Goal: Navigation & Orientation: Find specific page/section

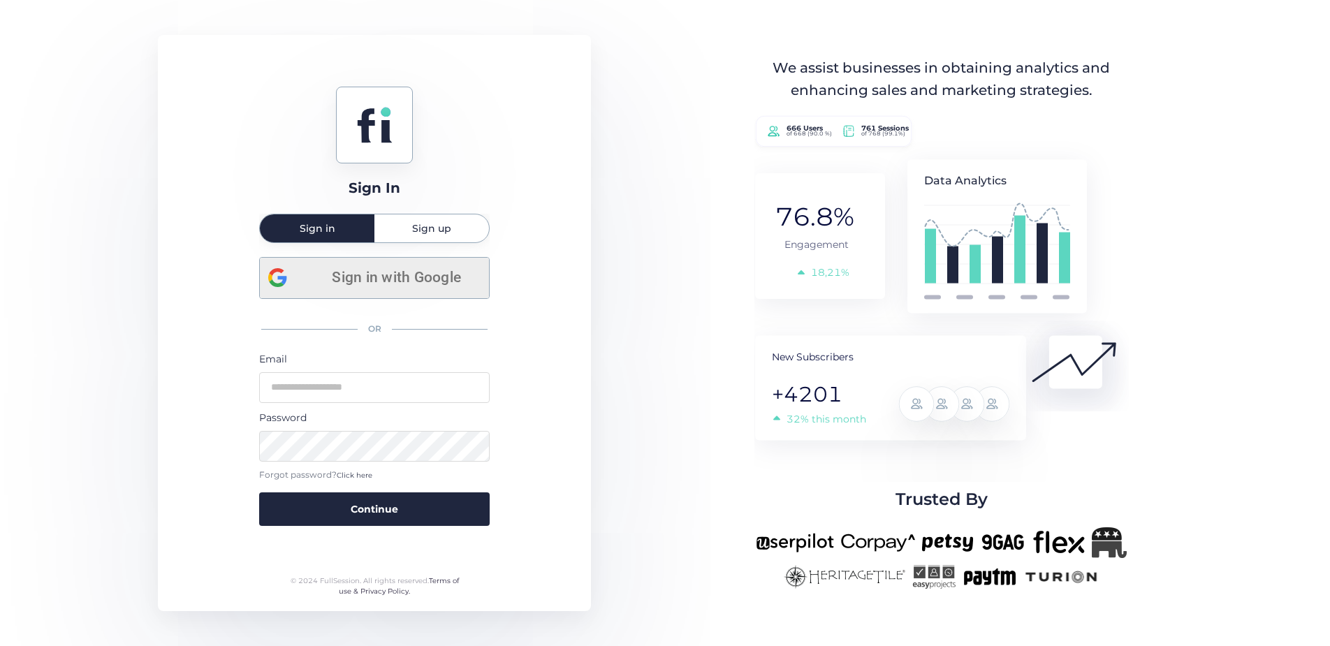
click at [400, 279] on span "Sign in with Google" at bounding box center [396, 277] width 168 height 23
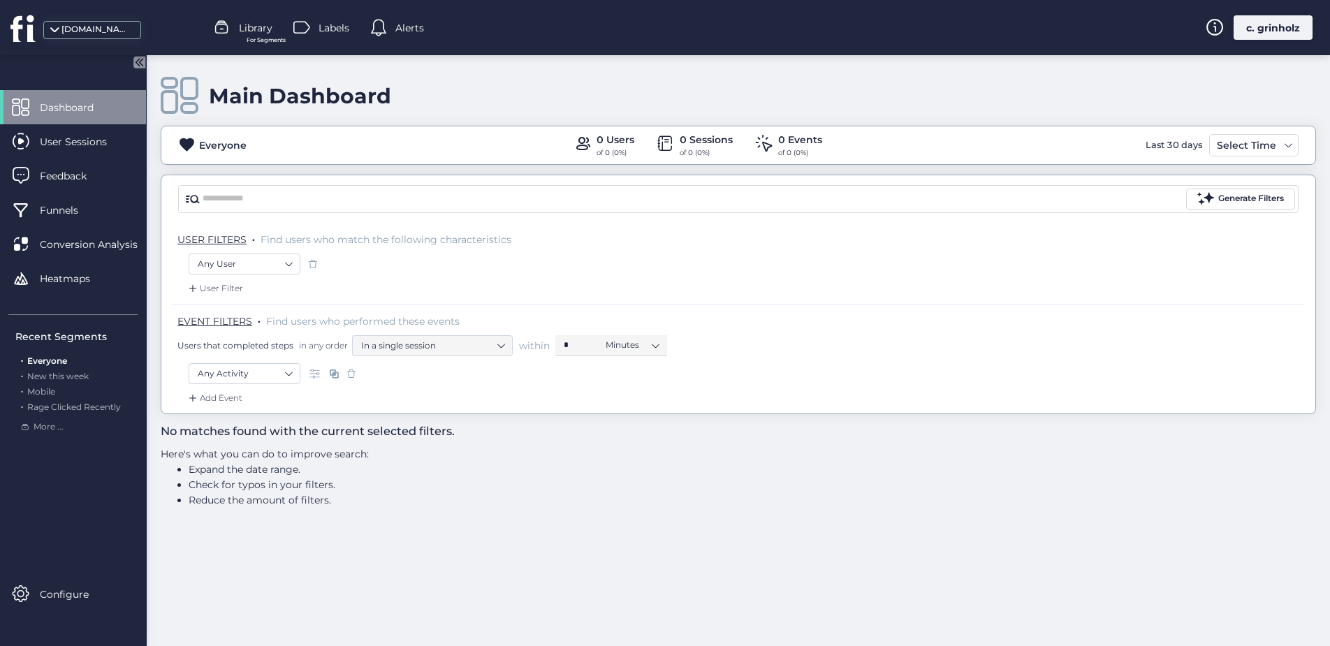
click at [108, 26] on div "[DOMAIN_NAME]" at bounding box center [96, 29] width 70 height 13
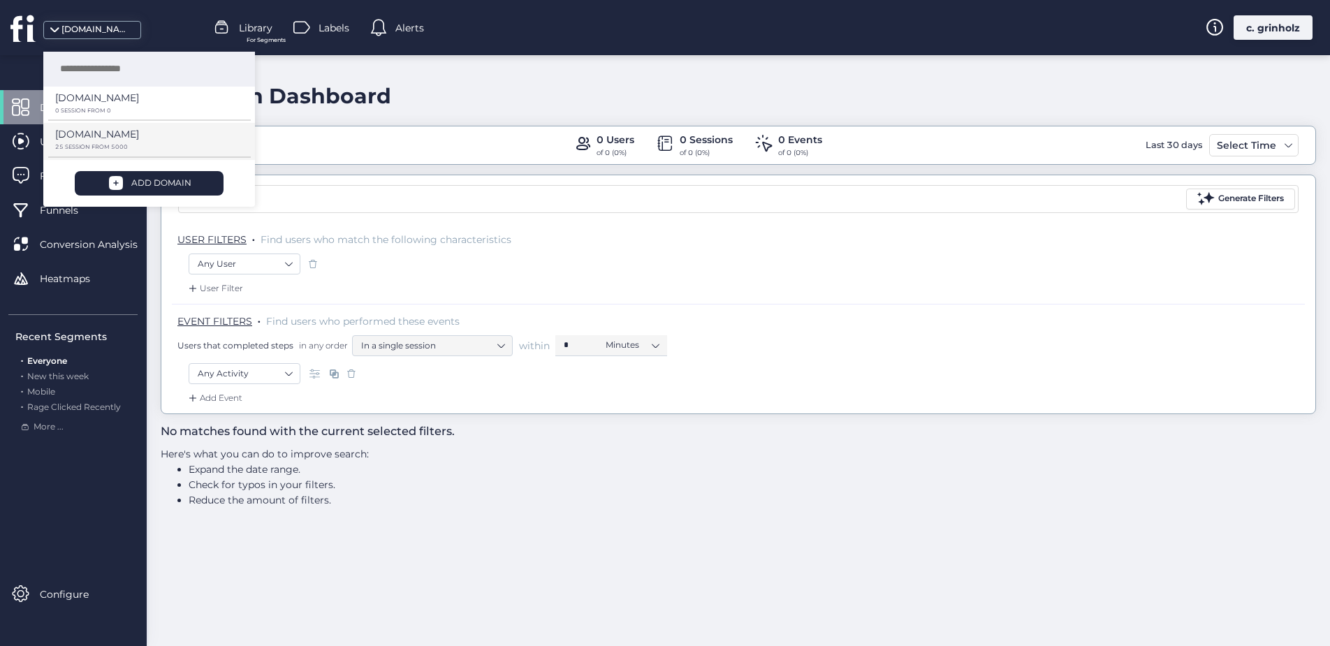
click at [92, 106] on p "[DOMAIN_NAME]" at bounding box center [97, 97] width 84 height 15
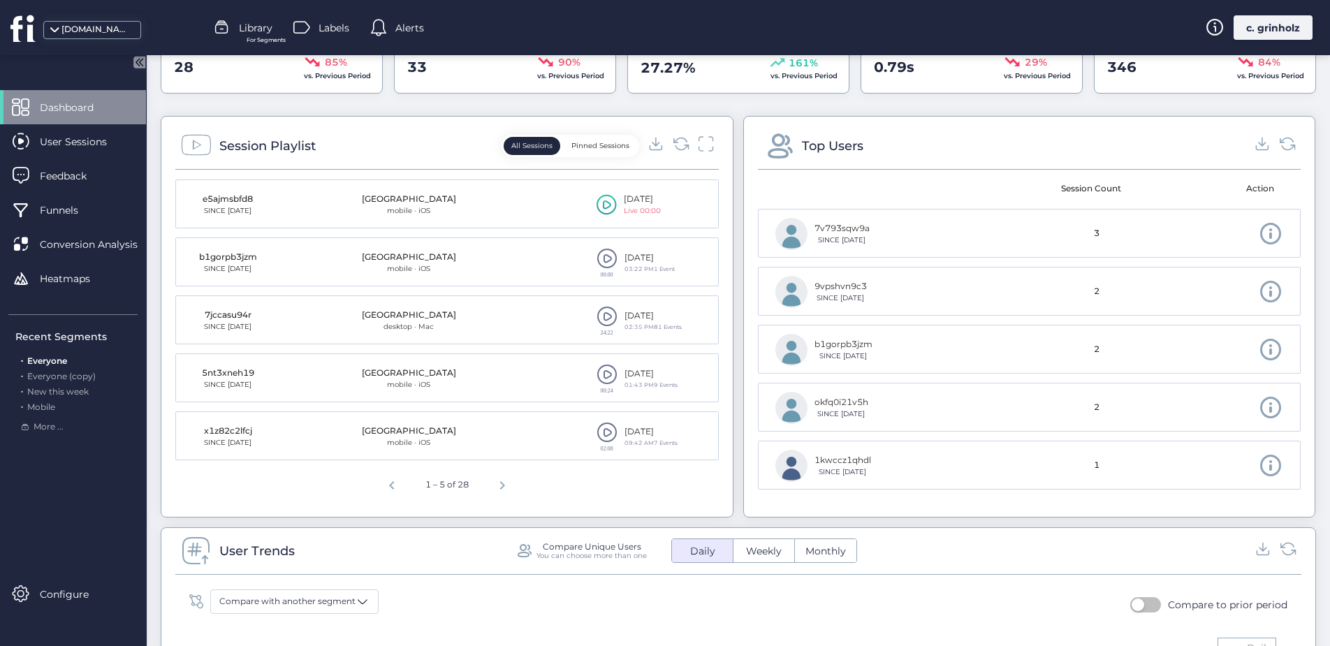
scroll to position [472, 0]
click at [501, 479] on span "Next page" at bounding box center [503, 482] width 34 height 34
click at [602, 316] on span at bounding box center [607, 315] width 21 height 21
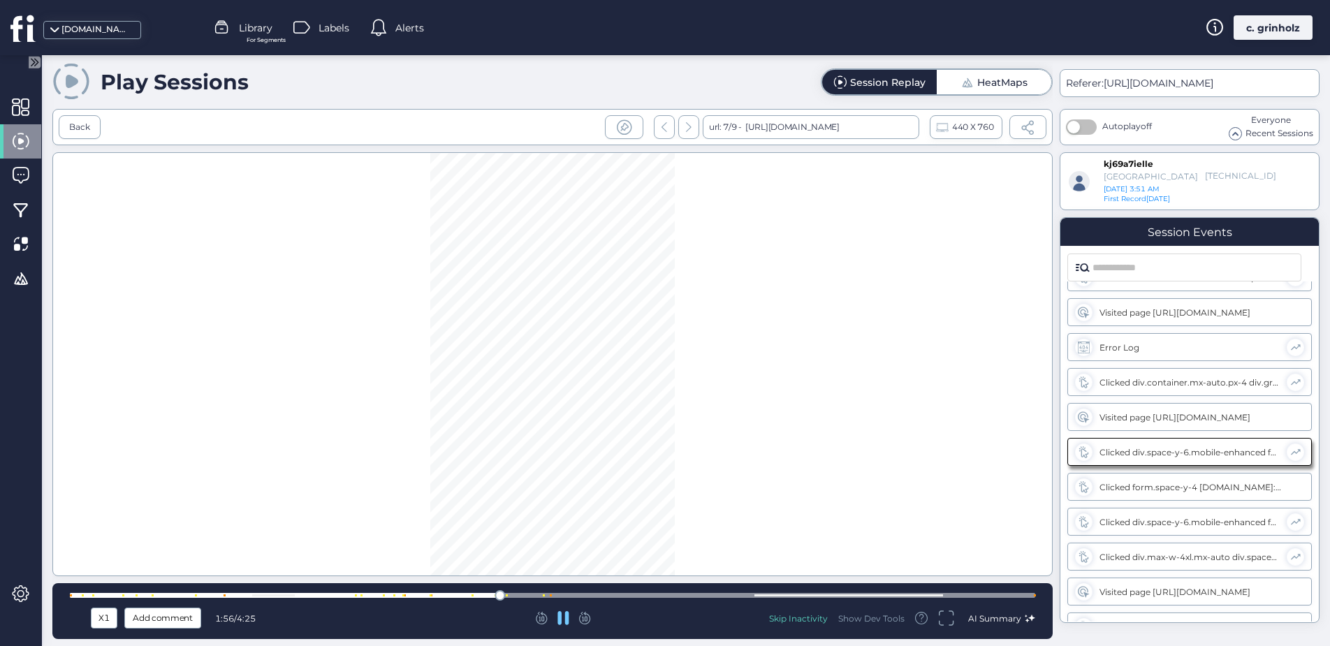
scroll to position [638, 0]
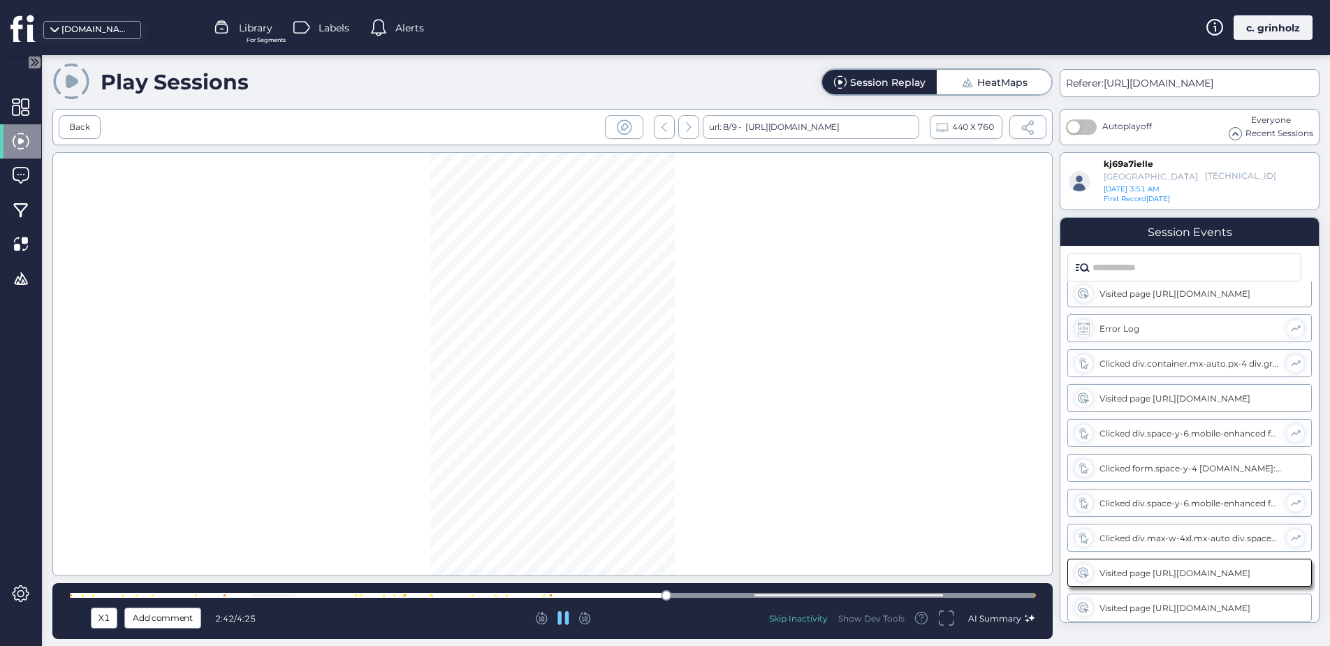
click at [756, 598] on div at bounding box center [553, 595] width 966 height 10
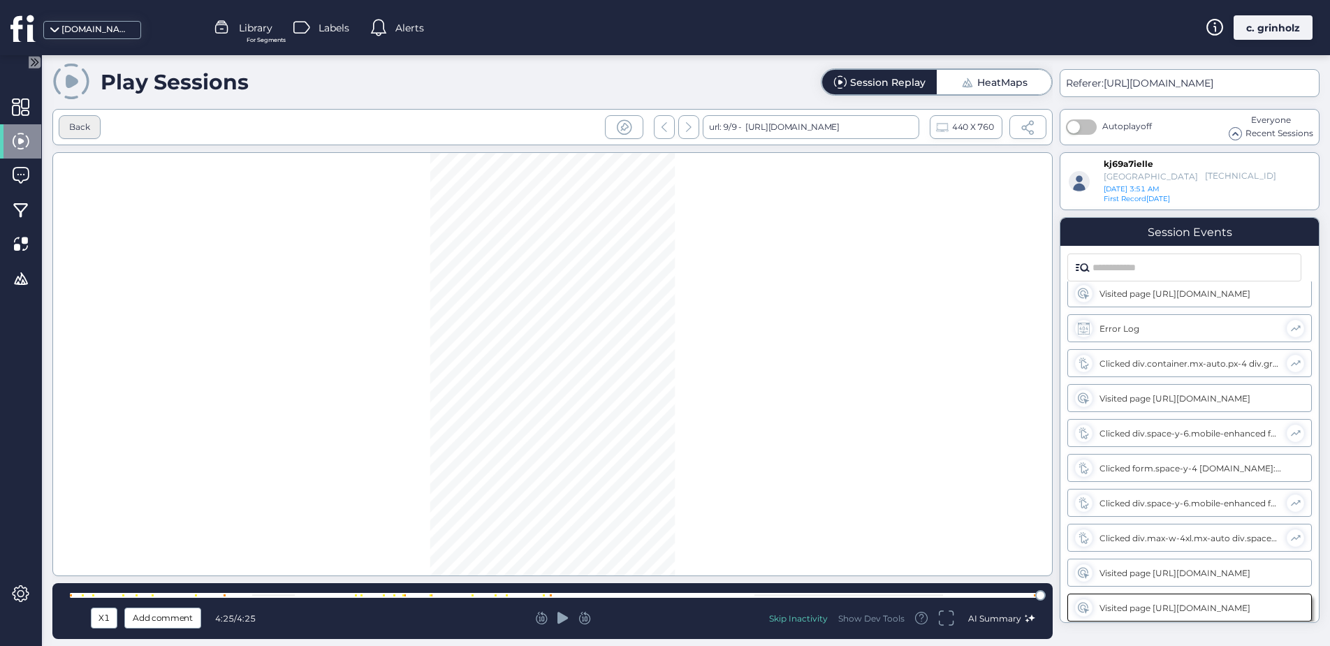
click at [81, 136] on div "Back" at bounding box center [80, 127] width 42 height 24
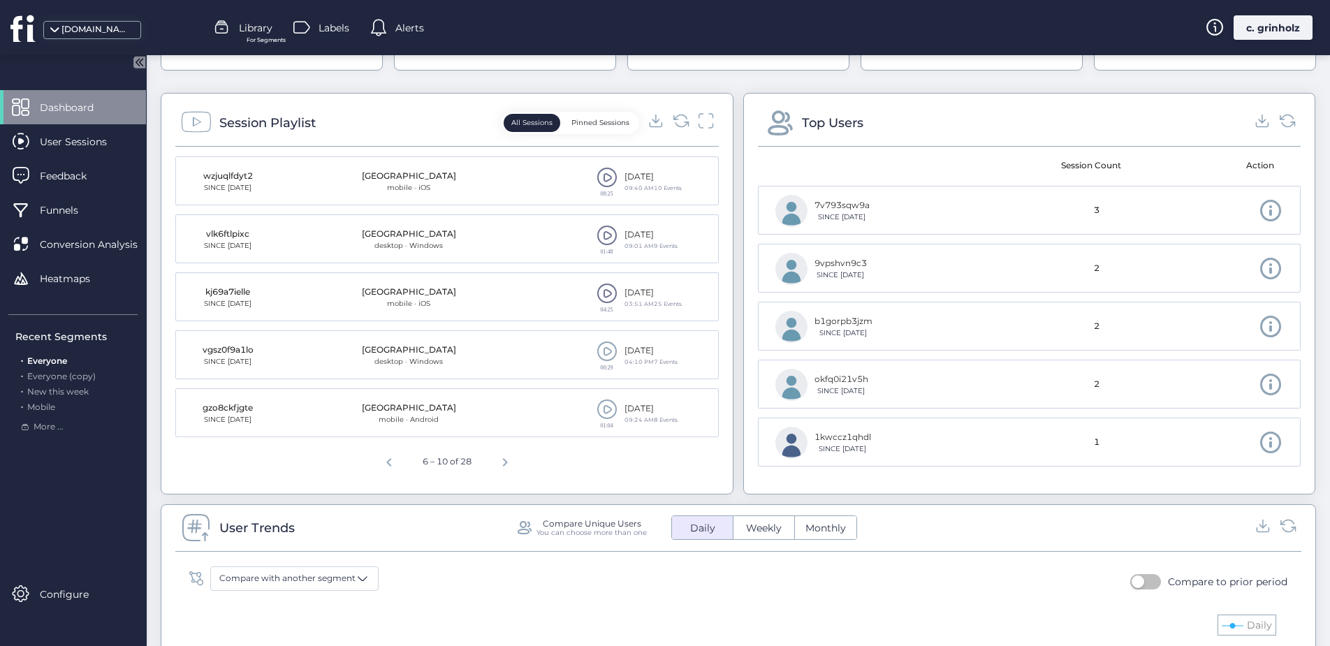
scroll to position [493, 0]
click at [605, 228] on span at bounding box center [607, 236] width 21 height 21
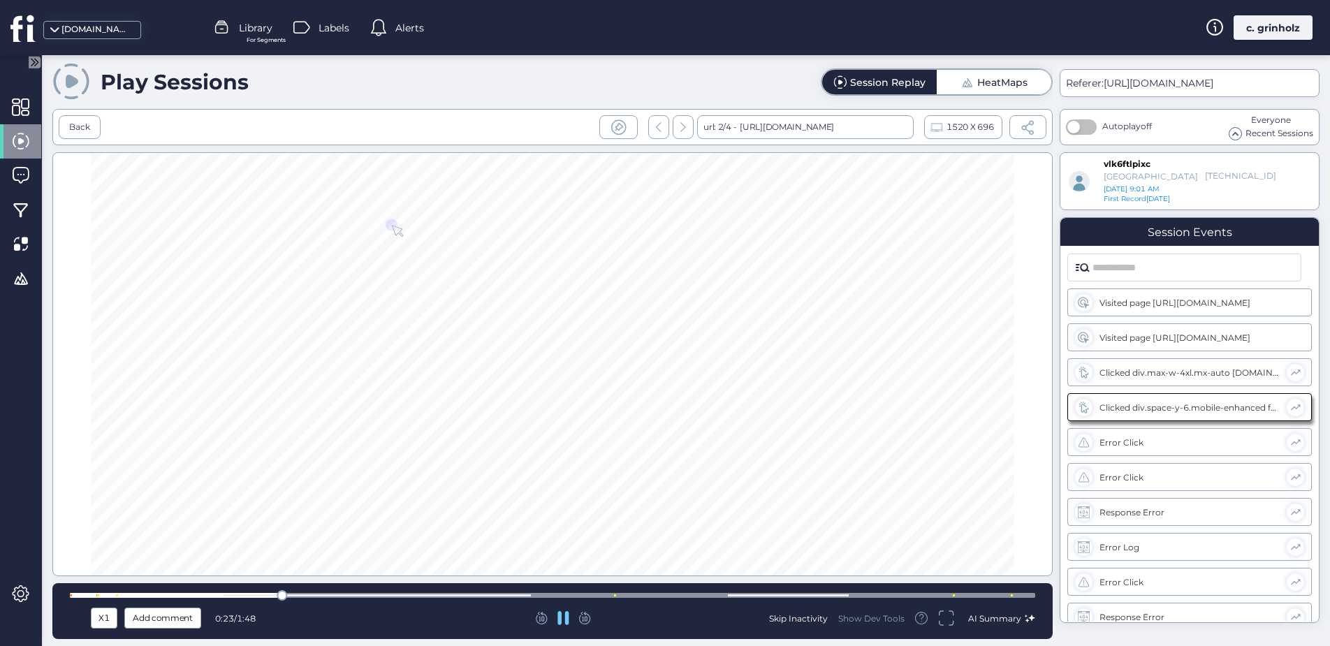
click at [511, 592] on div at bounding box center [553, 595] width 966 height 10
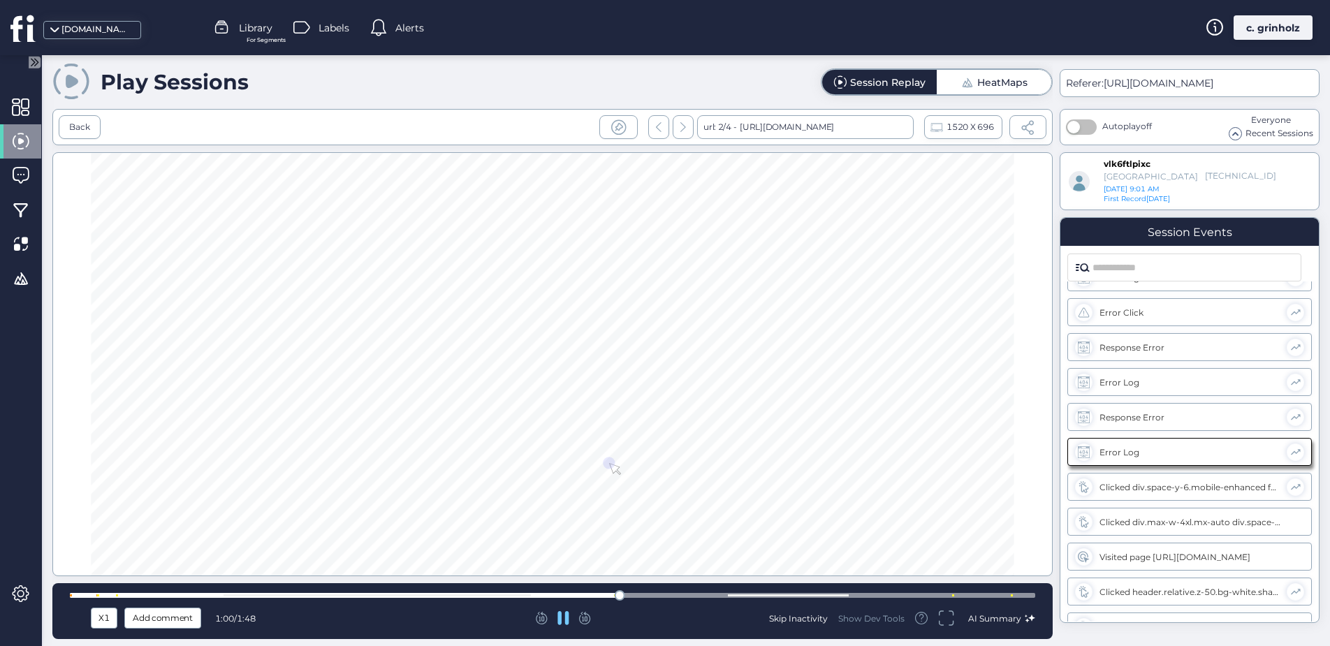
scroll to position [289, 0]
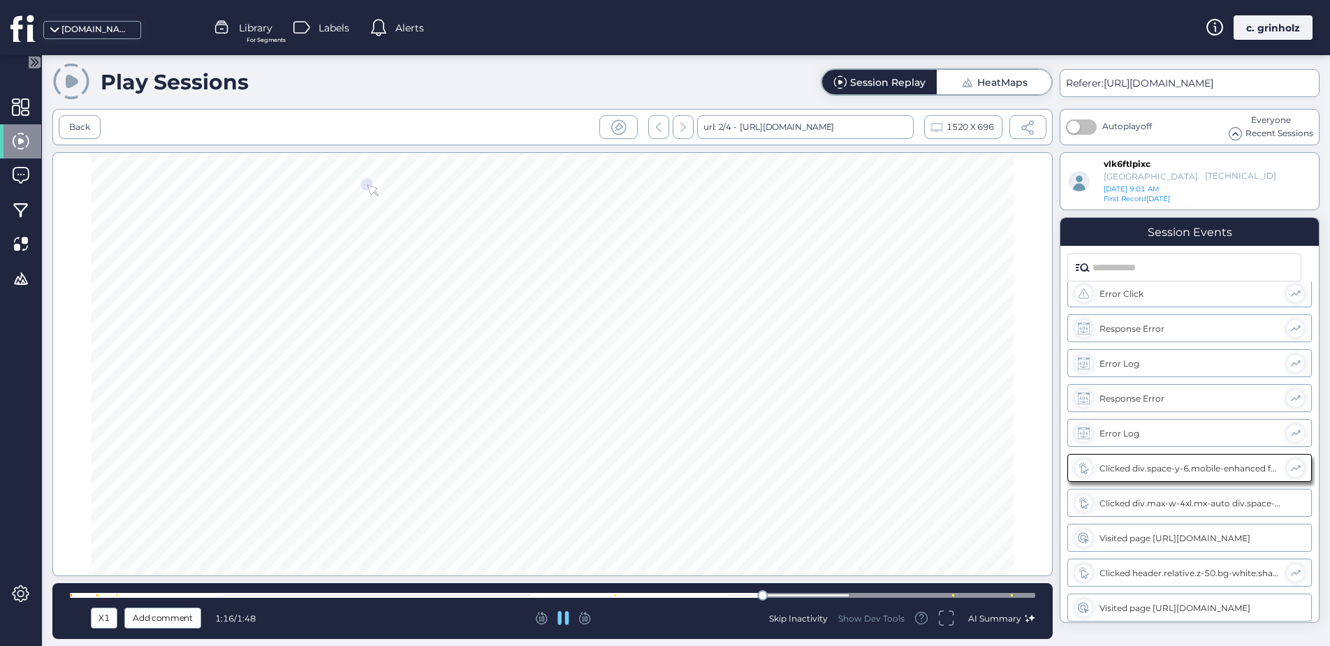
click at [826, 597] on div at bounding box center [553, 595] width 966 height 5
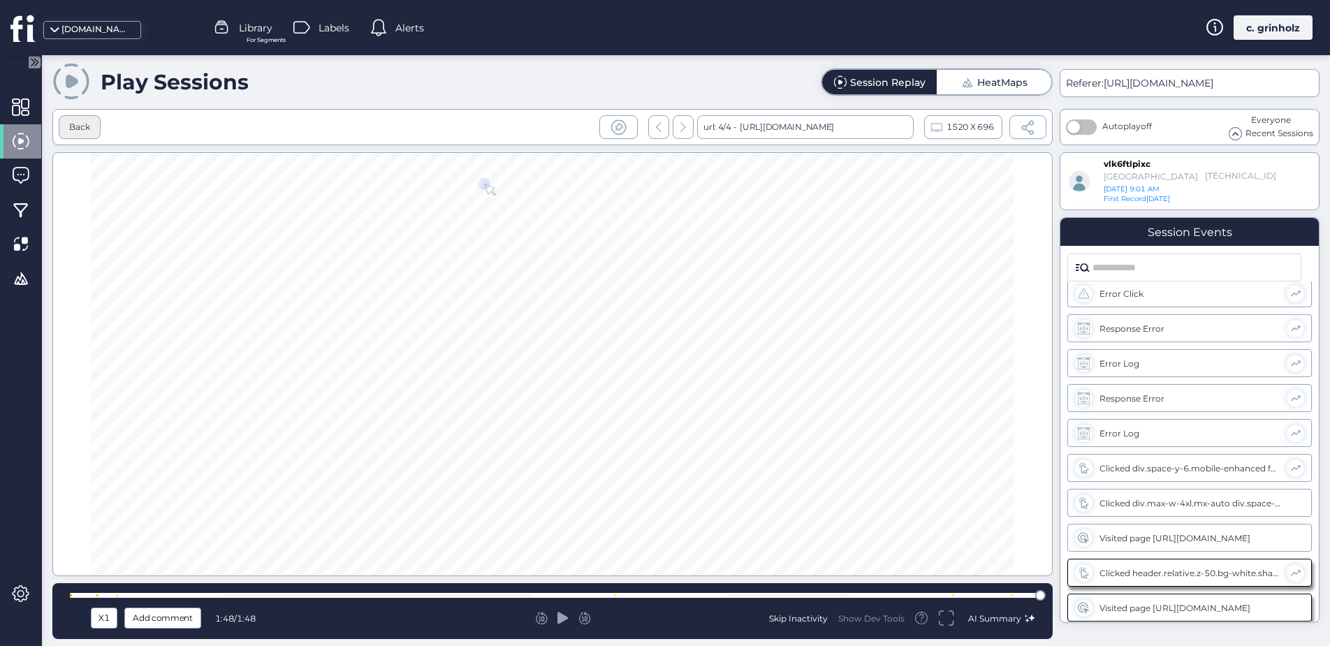
click at [93, 120] on div "Back" at bounding box center [80, 127] width 42 height 24
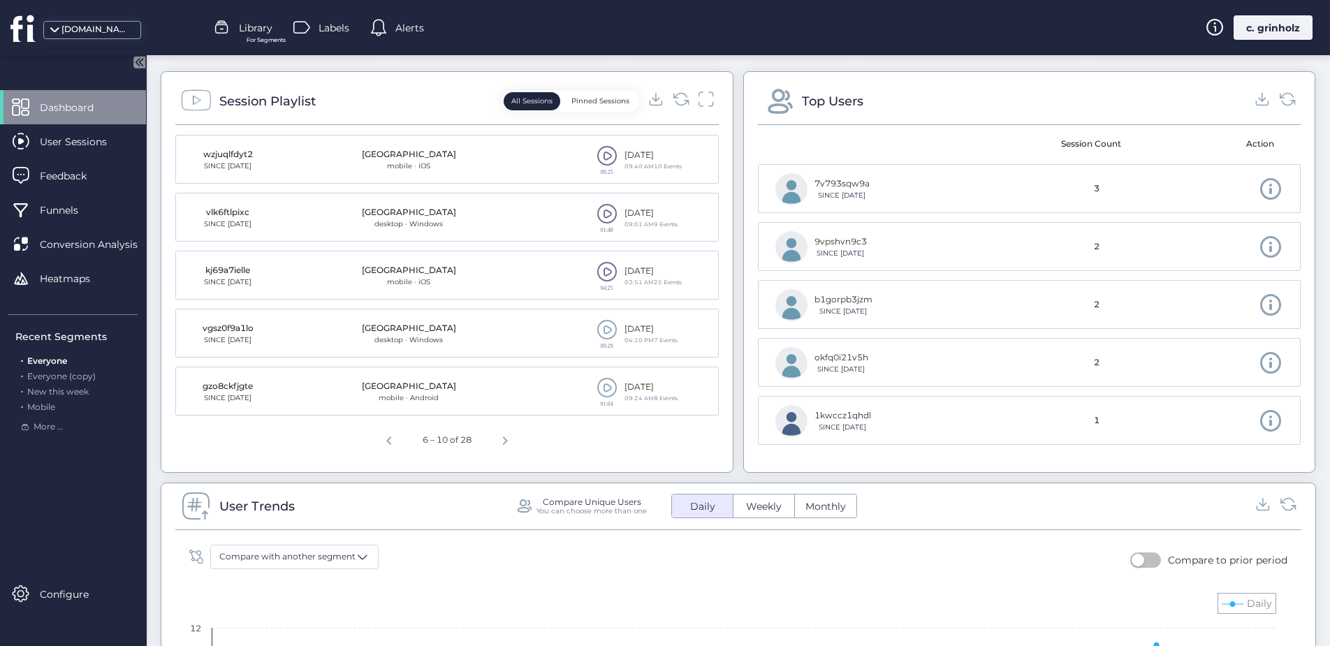
scroll to position [513, 0]
click at [604, 164] on span at bounding box center [607, 158] width 21 height 21
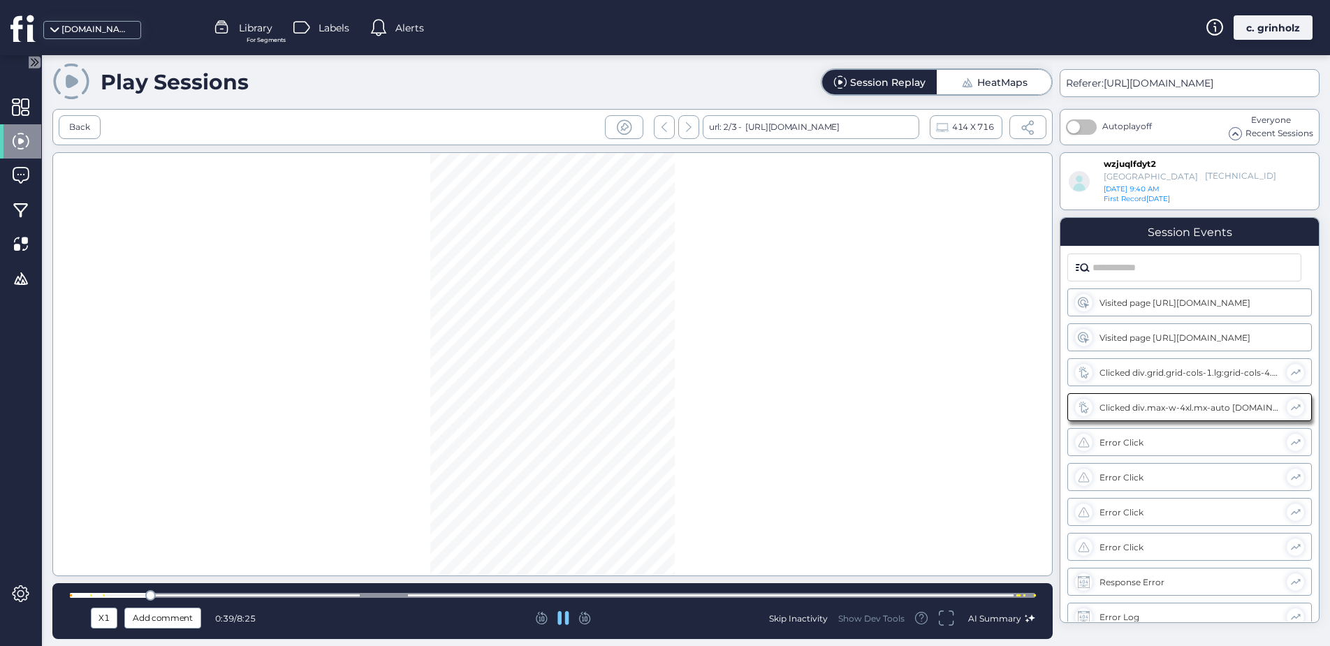
click at [184, 594] on div at bounding box center [553, 595] width 966 height 5
click at [268, 595] on div at bounding box center [553, 595] width 966 height 5
click at [333, 593] on div at bounding box center [553, 595] width 966 height 5
click at [347, 593] on div at bounding box center [553, 595] width 966 height 5
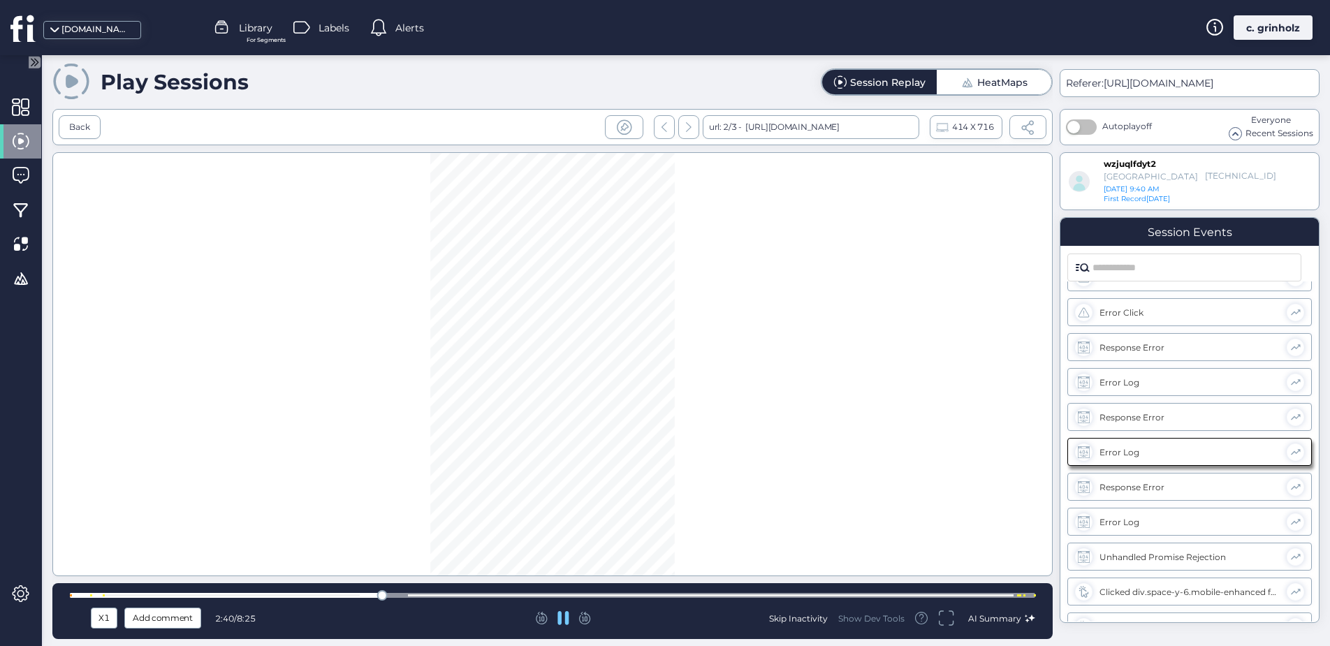
scroll to position [305, 0]
click at [505, 596] on div at bounding box center [553, 595] width 966 height 5
click at [646, 602] on div "X1 Add comment 3:48 / 8:25 Skip Inactivity Show Dev Tools AI Summary" at bounding box center [552, 611] width 1001 height 56
click at [685, 593] on div at bounding box center [553, 595] width 966 height 5
drag, startPoint x: 831, startPoint y: 596, endPoint x: 843, endPoint y: 599, distance: 12.4
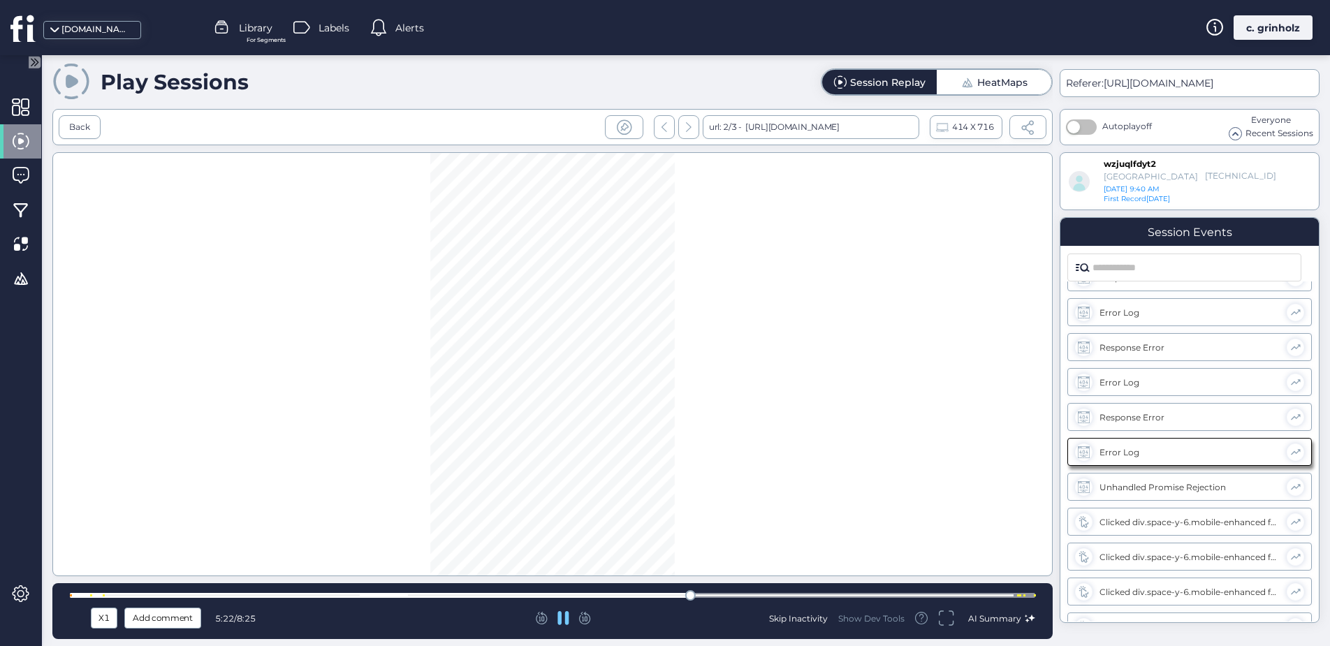
click at [833, 597] on div at bounding box center [553, 595] width 966 height 5
click at [957, 598] on div at bounding box center [553, 595] width 966 height 10
click at [1003, 597] on div at bounding box center [553, 595] width 966 height 5
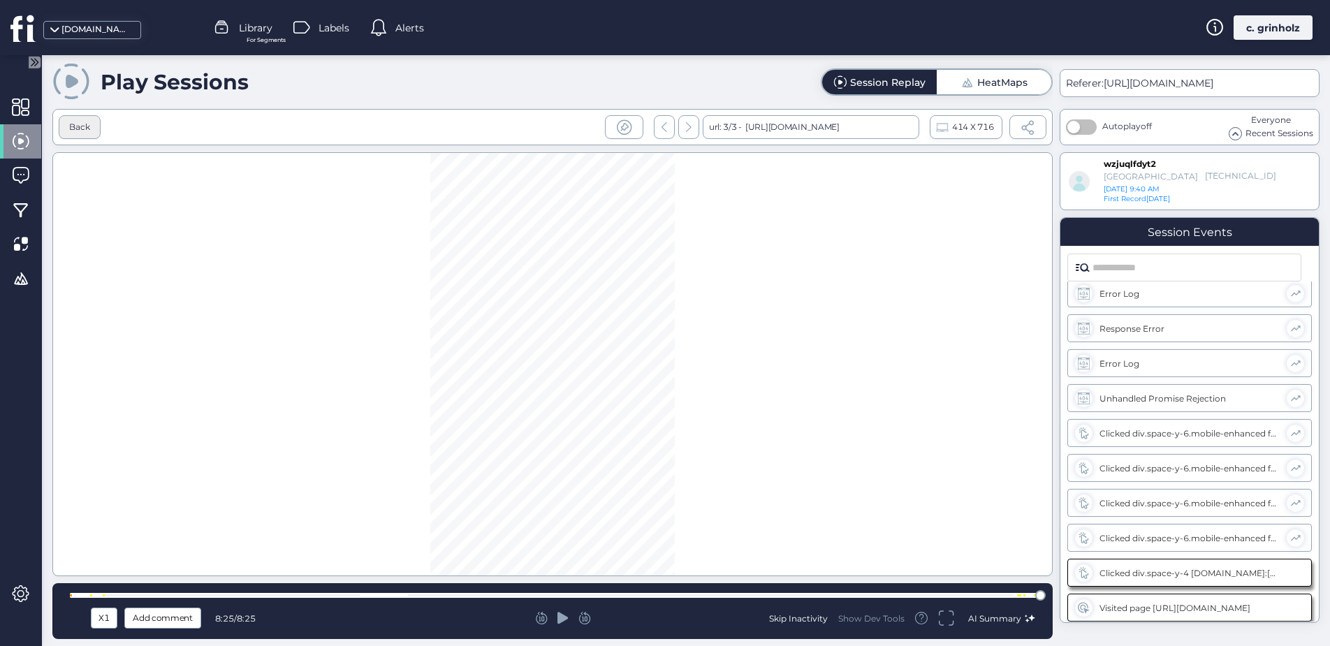
click at [77, 117] on div "Back" at bounding box center [80, 127] width 42 height 24
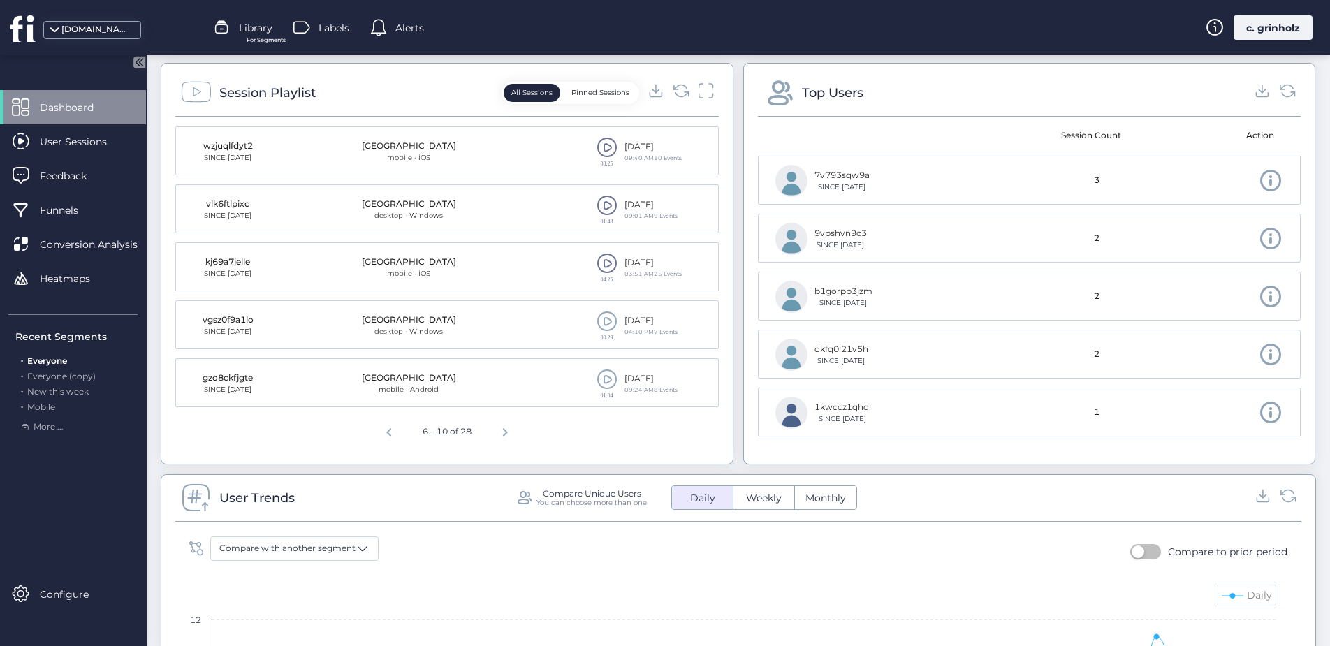
scroll to position [482, 0]
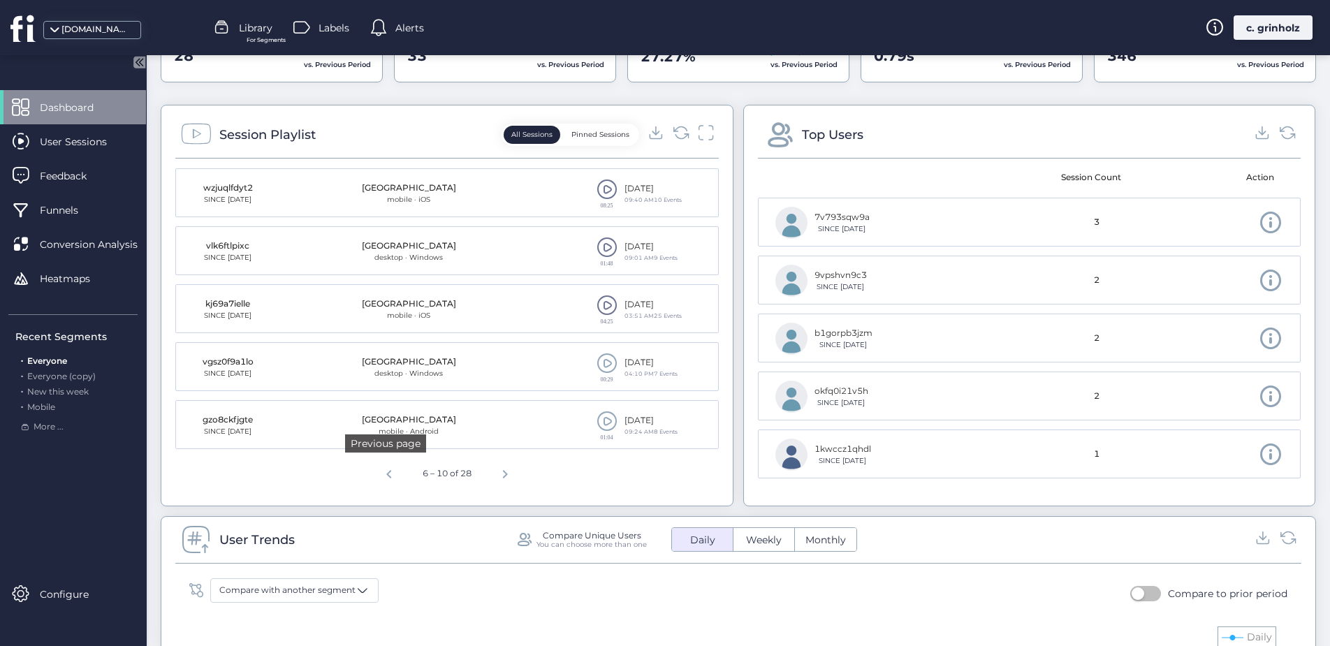
click at [386, 474] on span "Previous page" at bounding box center [389, 473] width 34 height 34
click at [605, 430] on span at bounding box center [607, 421] width 21 height 21
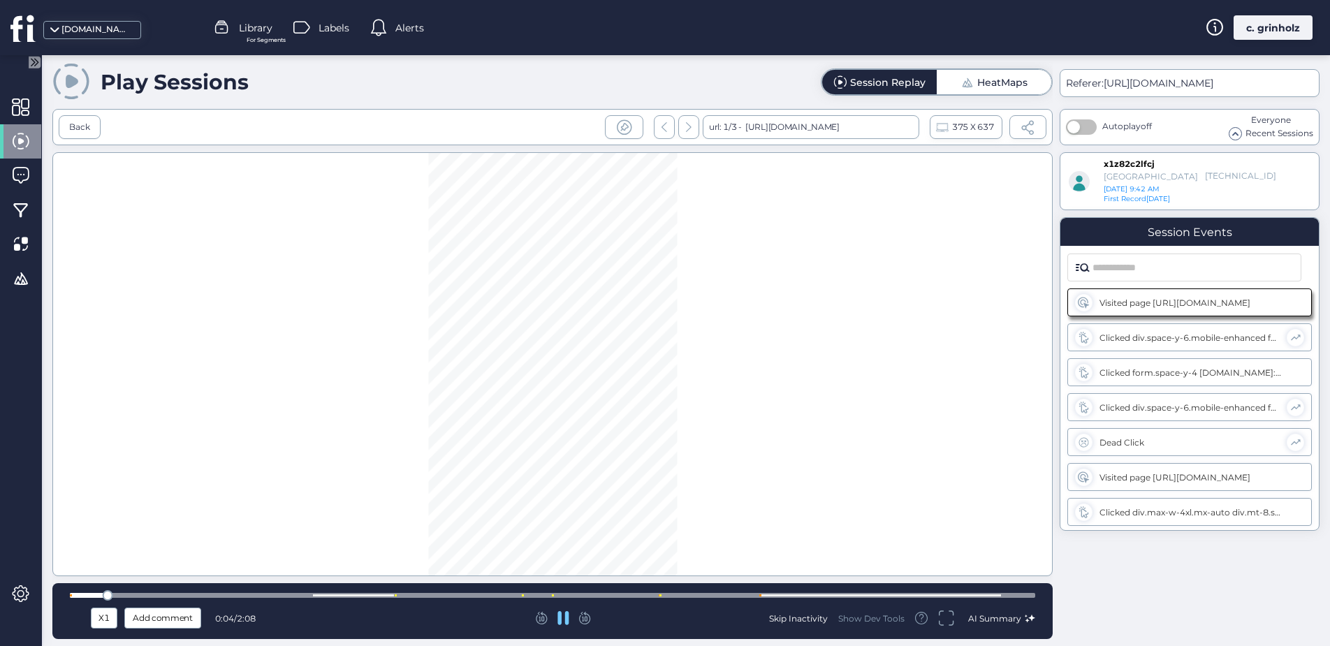
click at [319, 592] on div at bounding box center [553, 595] width 966 height 10
click at [381, 600] on div at bounding box center [553, 595] width 966 height 10
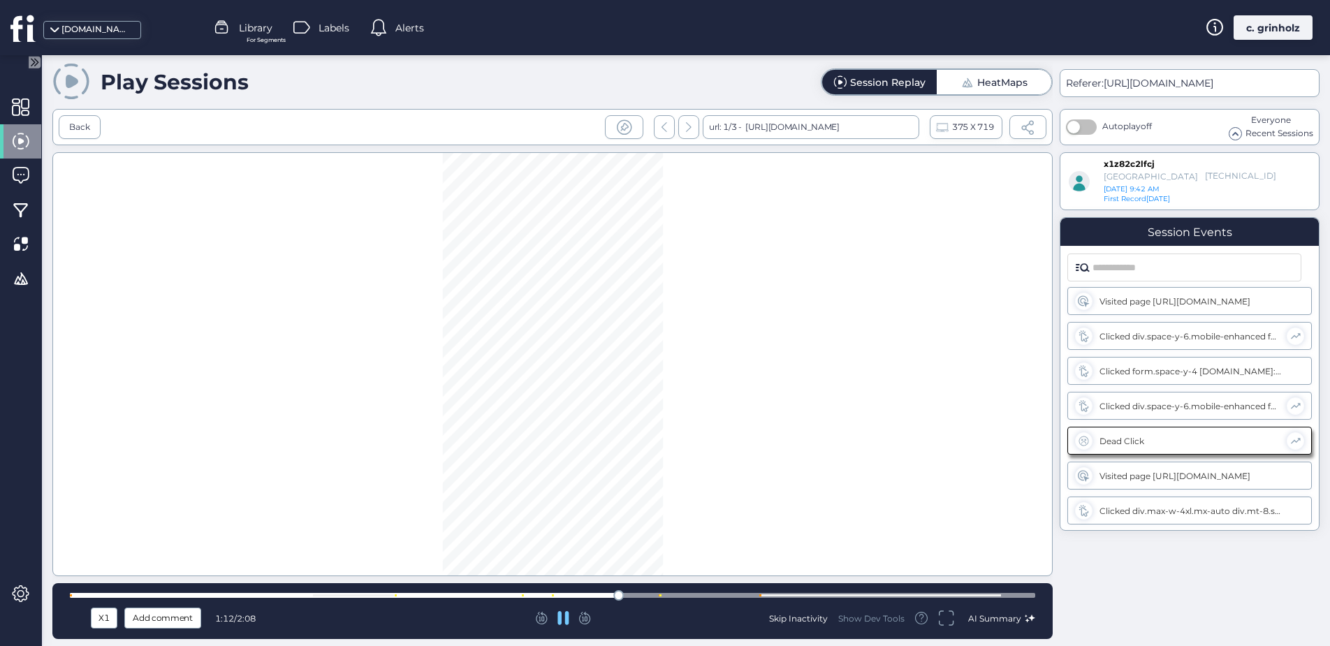
scroll to position [31, 0]
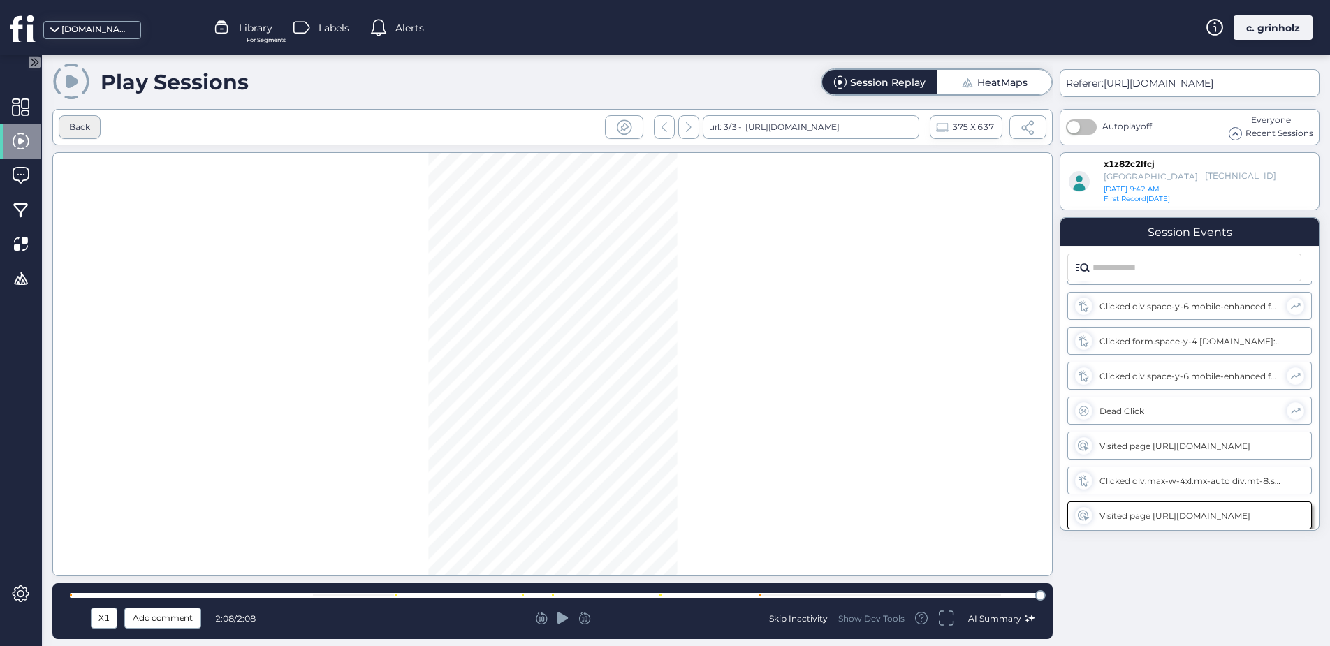
click at [94, 124] on div "Back" at bounding box center [80, 127] width 42 height 24
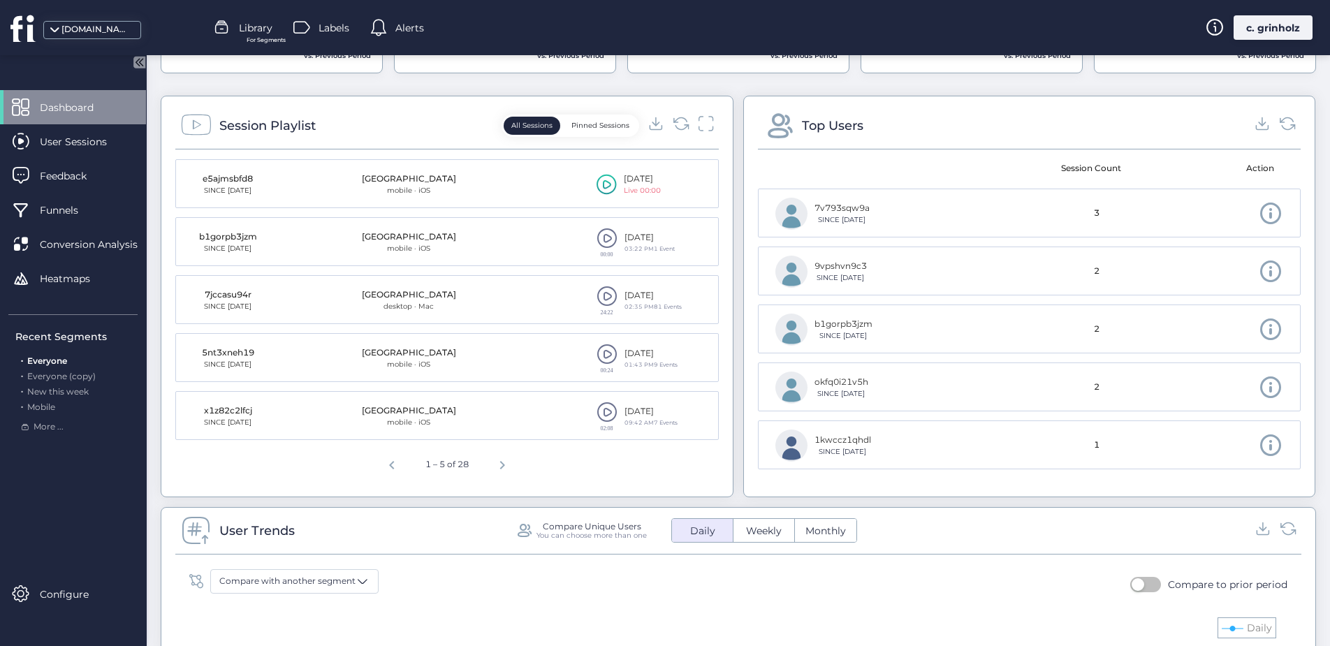
scroll to position [476, 0]
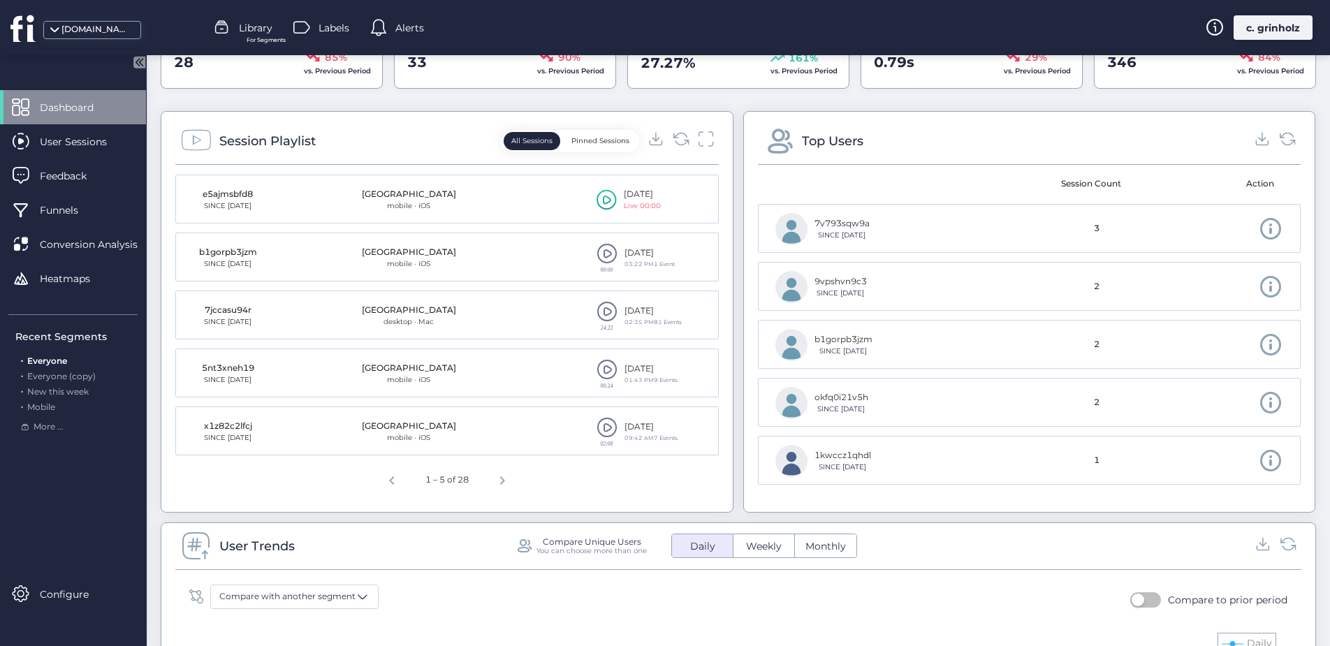
click at [597, 373] on span at bounding box center [607, 369] width 21 height 21
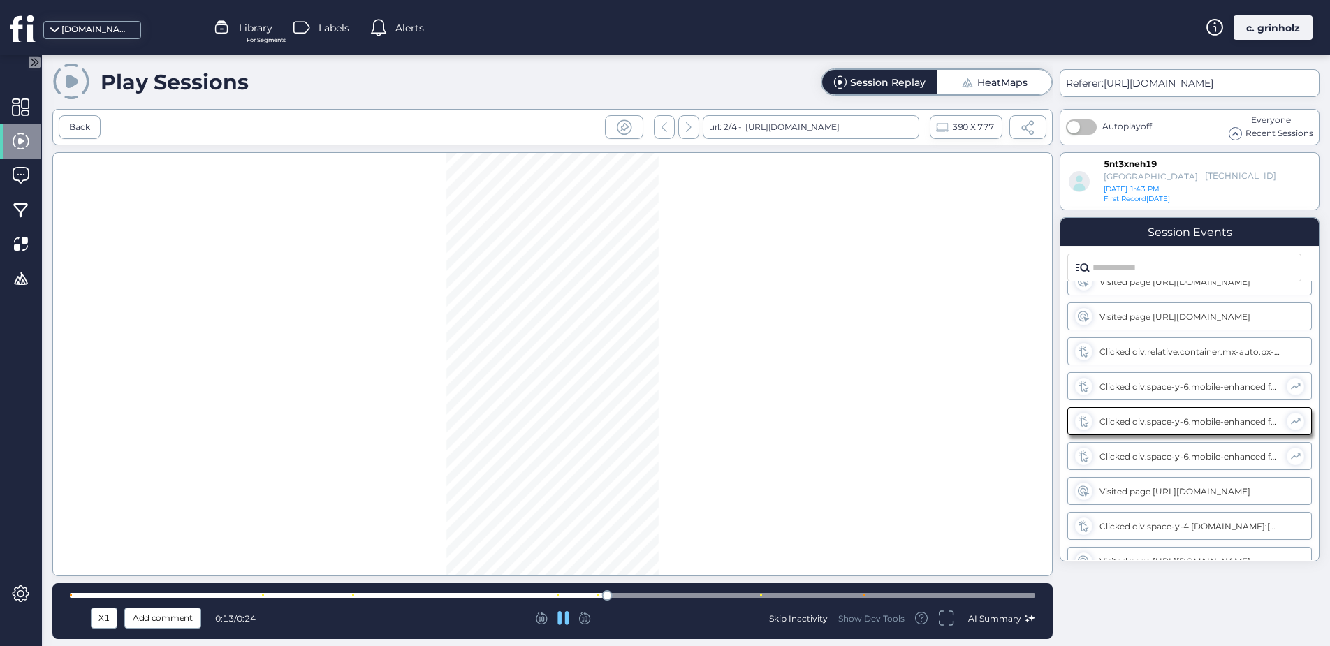
scroll to position [36, 0]
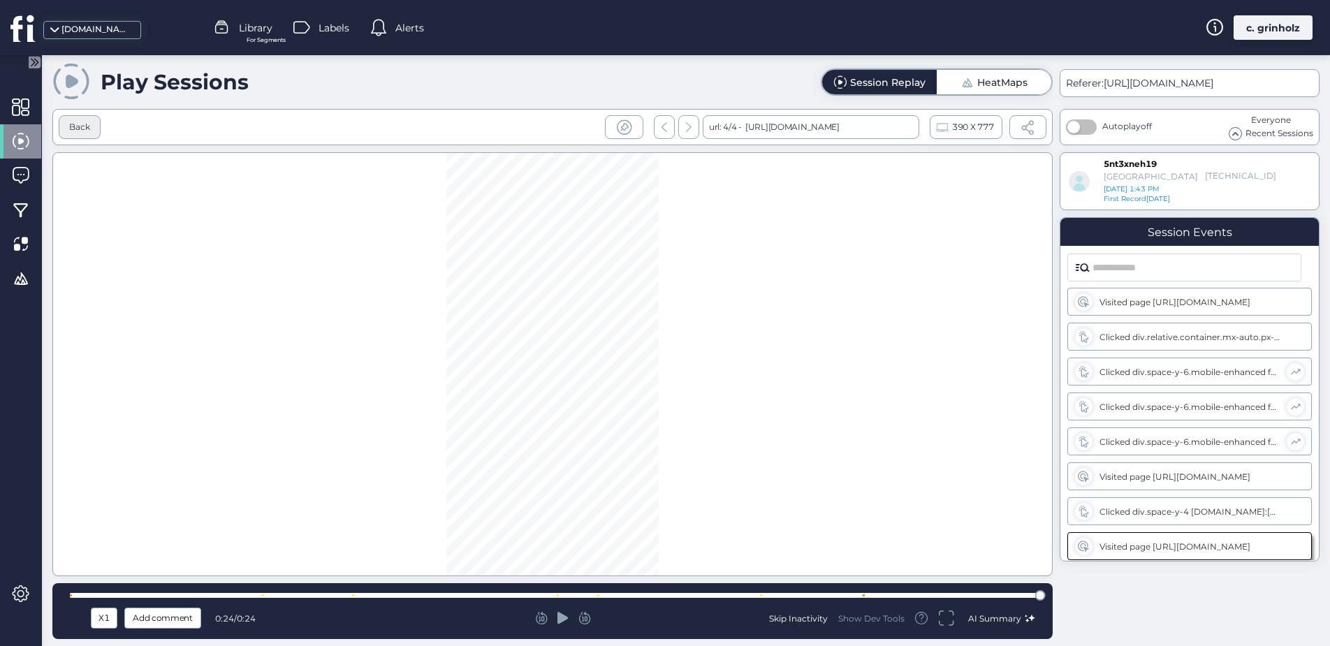
click at [78, 122] on div "Back" at bounding box center [79, 127] width 21 height 13
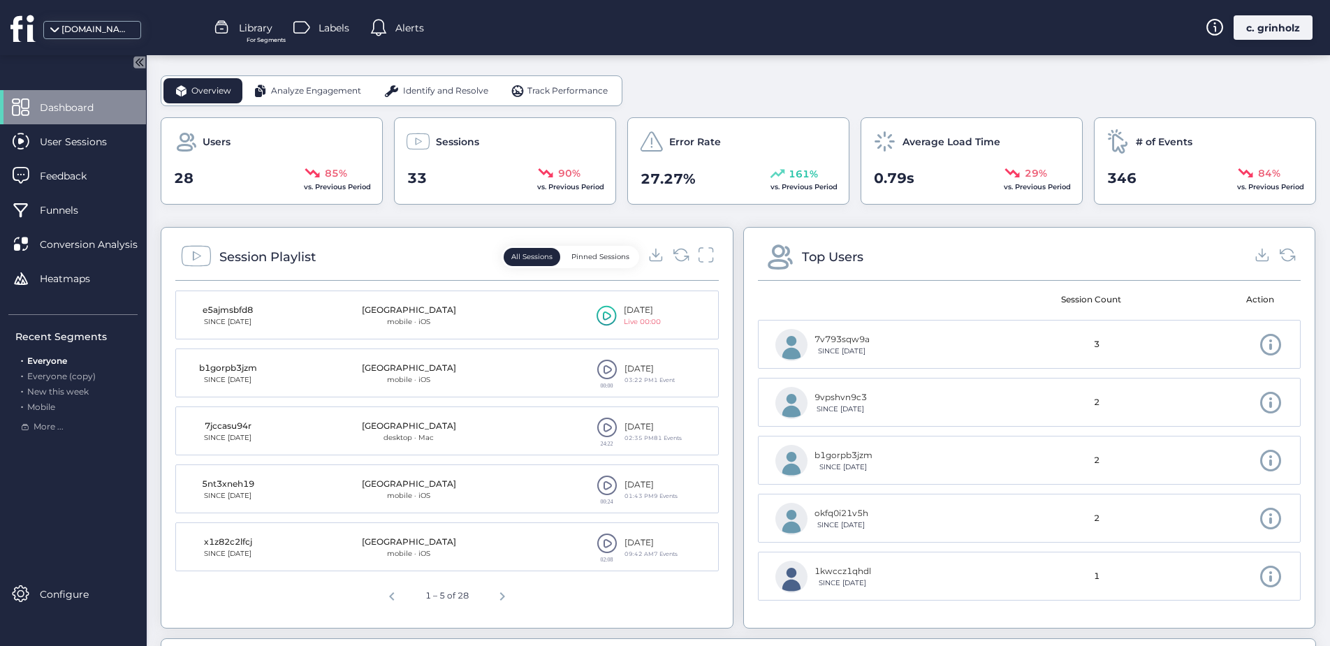
scroll to position [361, 0]
click at [601, 430] on span at bounding box center [607, 426] width 21 height 21
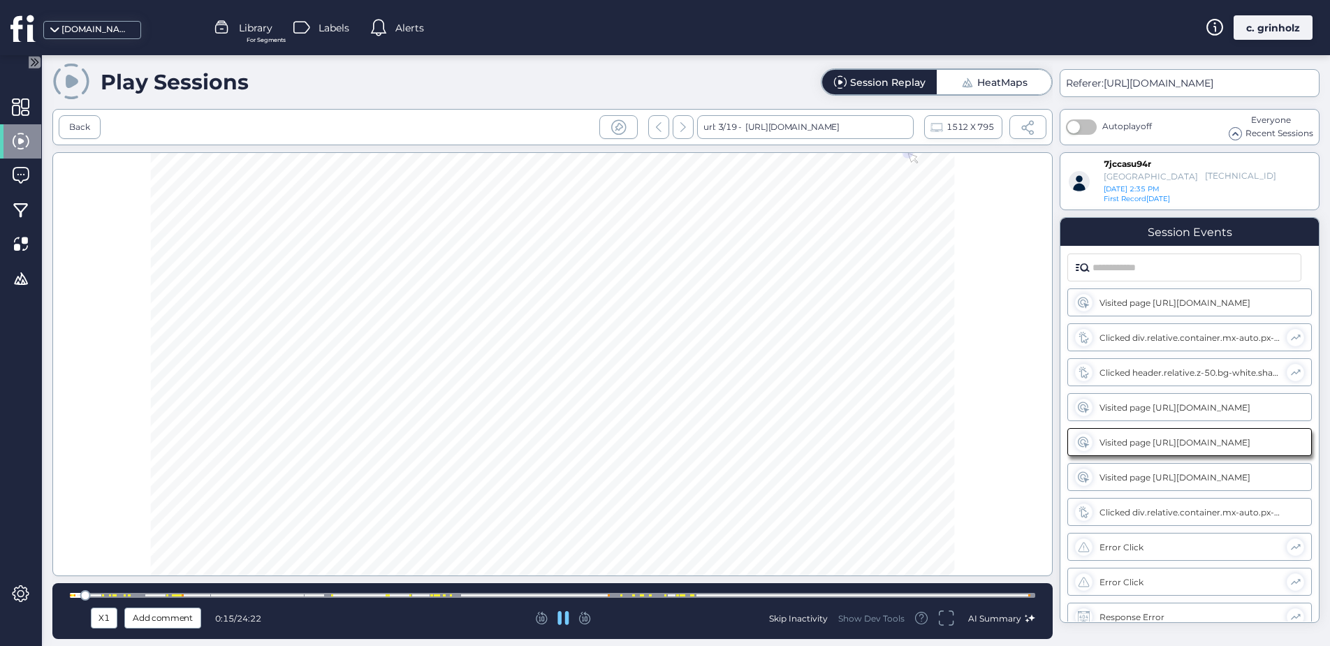
click at [93, 593] on div at bounding box center [553, 595] width 966 height 5
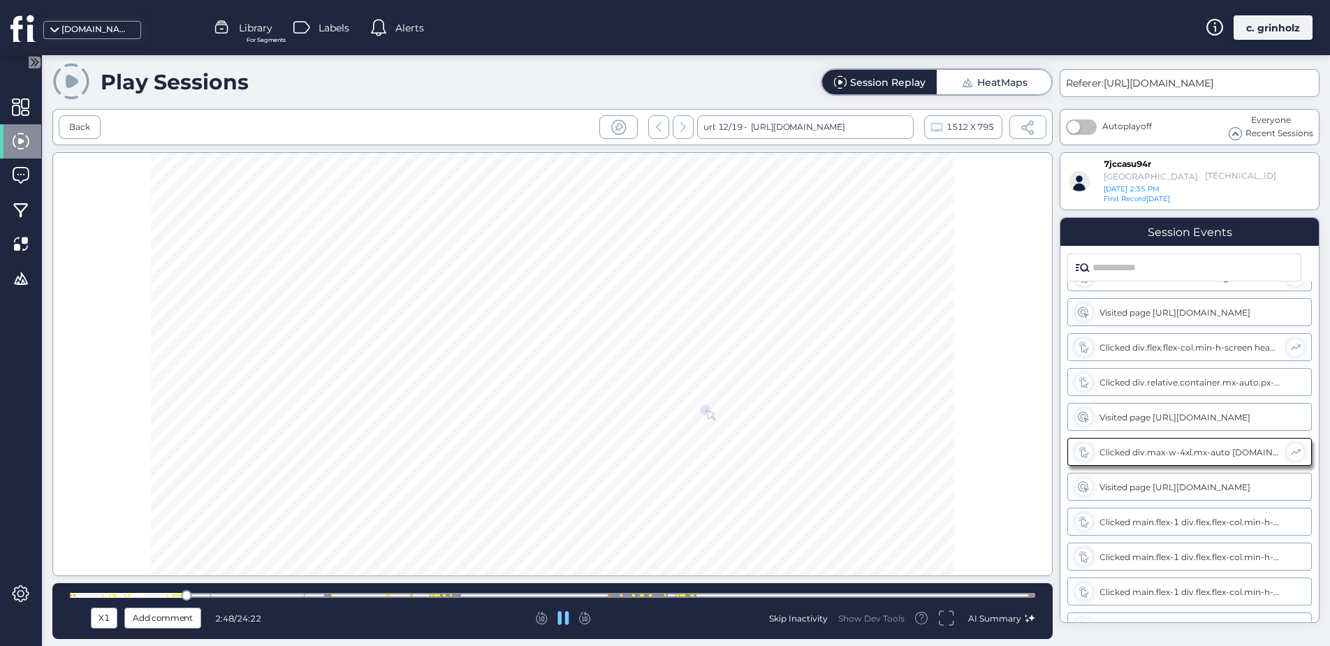
scroll to position [1353, 0]
click at [202, 597] on div at bounding box center [553, 595] width 966 height 5
click at [279, 597] on div at bounding box center [553, 595] width 966 height 5
click at [316, 597] on div at bounding box center [553, 595] width 966 height 5
click at [349, 595] on div at bounding box center [553, 595] width 966 height 5
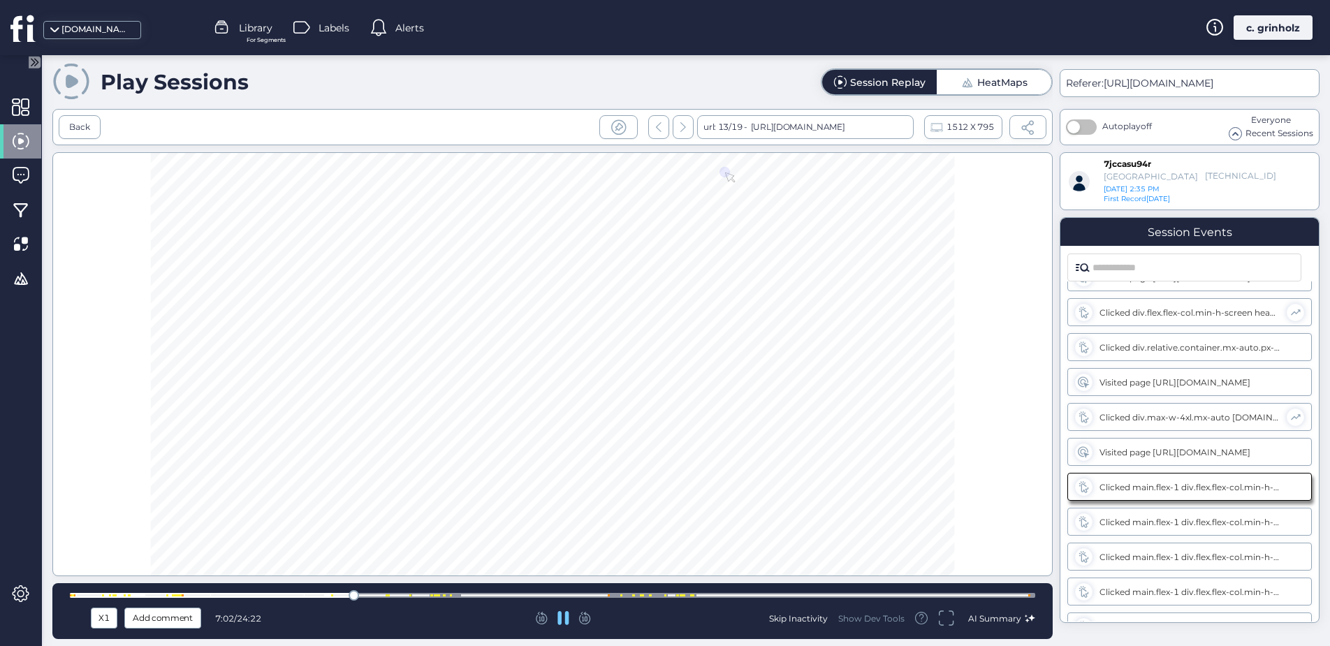
scroll to position [1388, 0]
click at [395, 595] on div at bounding box center [553, 595] width 966 height 5
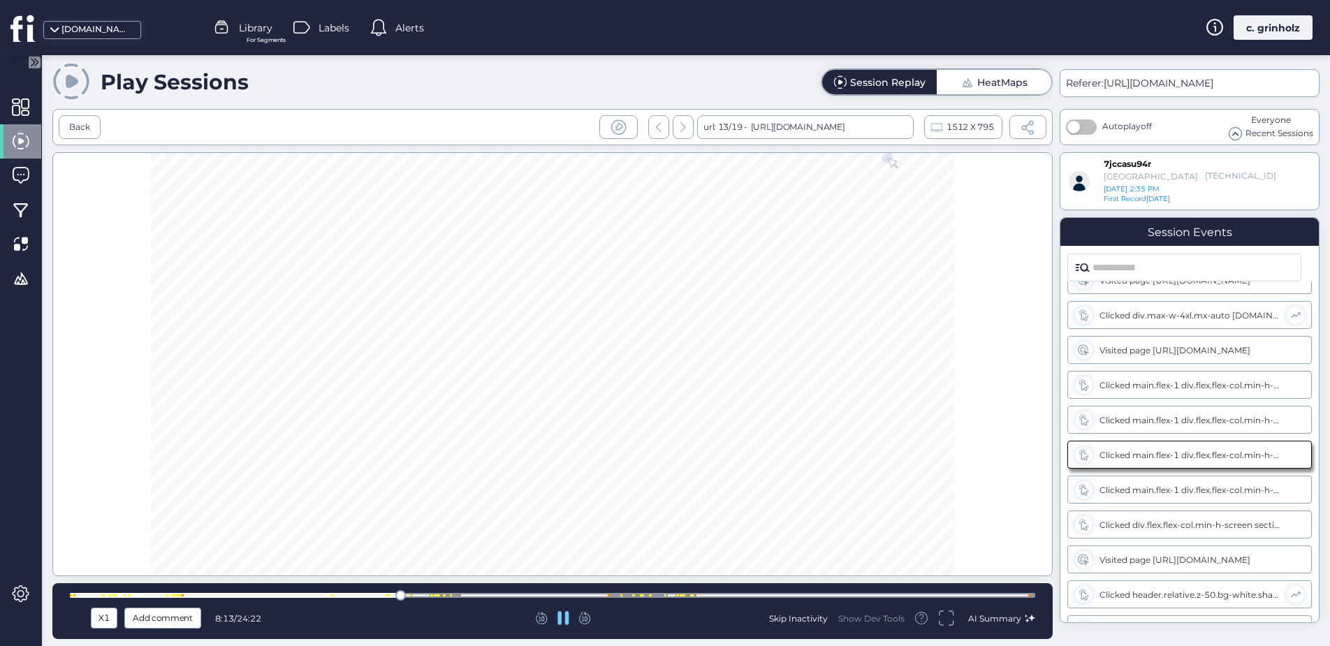
scroll to position [1458, 0]
click at [421, 596] on div at bounding box center [553, 595] width 966 height 5
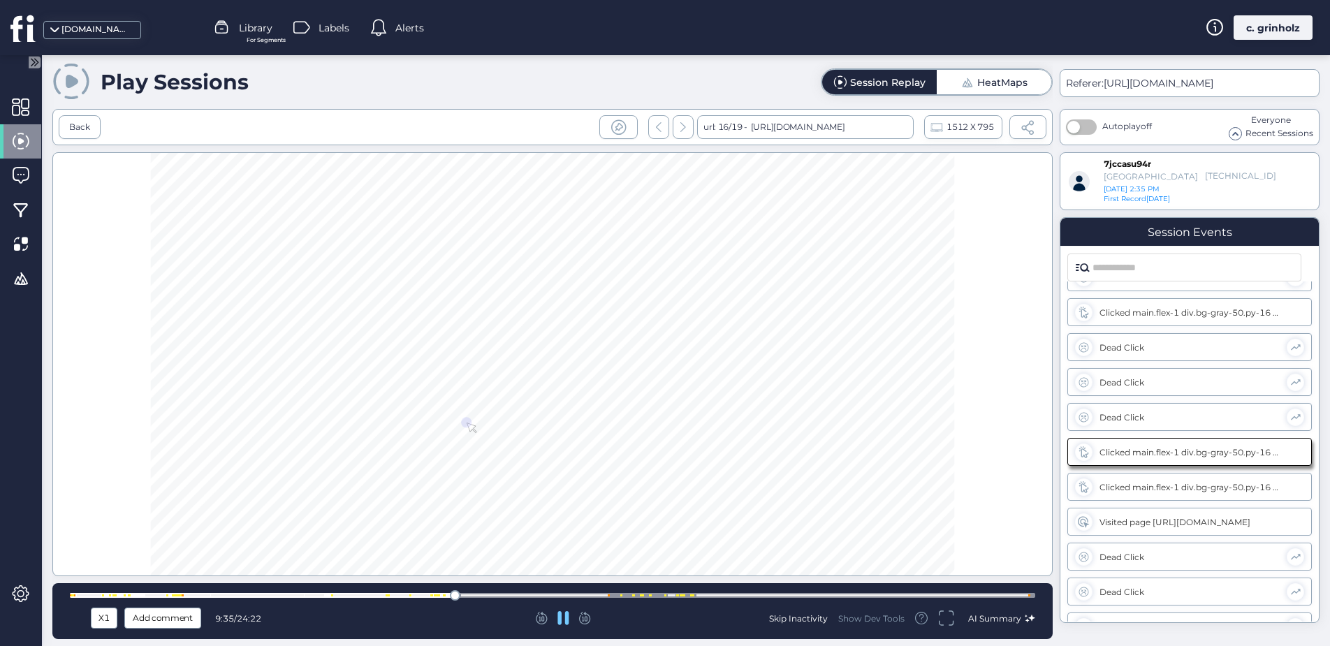
scroll to position [2226, 0]
click at [500, 597] on div at bounding box center [553, 595] width 966 height 5
click at [558, 596] on div at bounding box center [553, 595] width 966 height 5
click at [600, 595] on div at bounding box center [553, 595] width 966 height 5
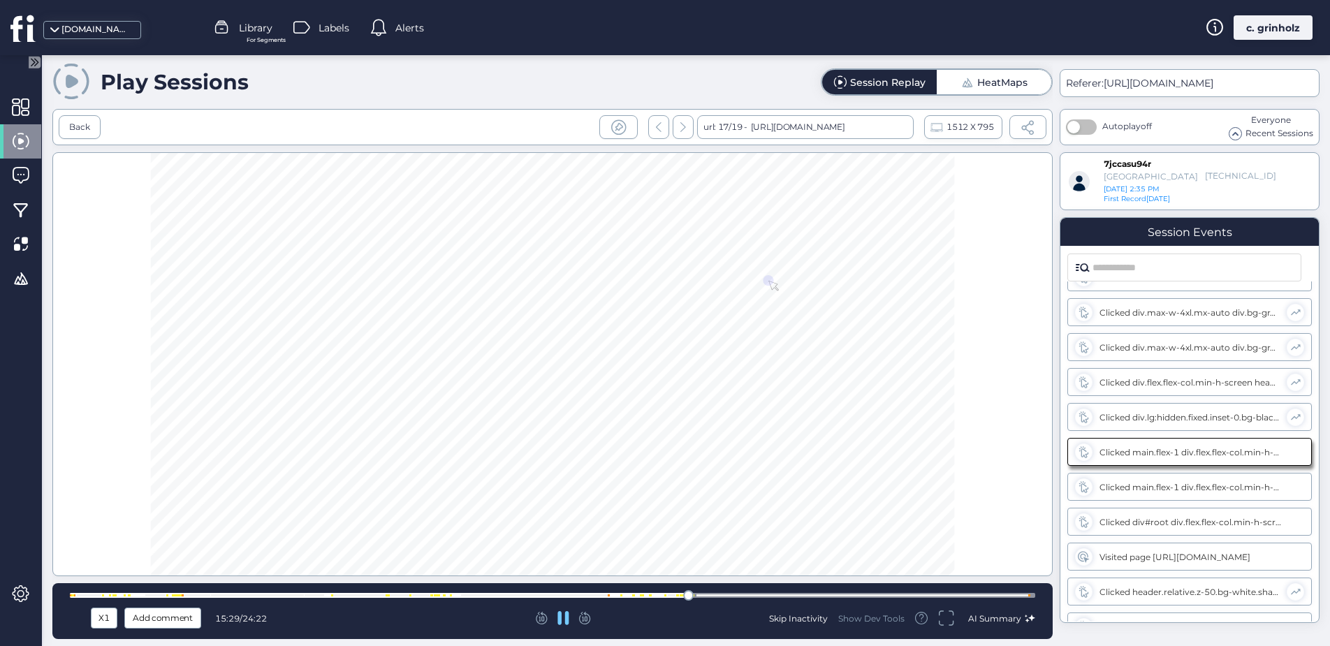
scroll to position [3204, 0]
click at [709, 593] on div at bounding box center [553, 595] width 966 height 5
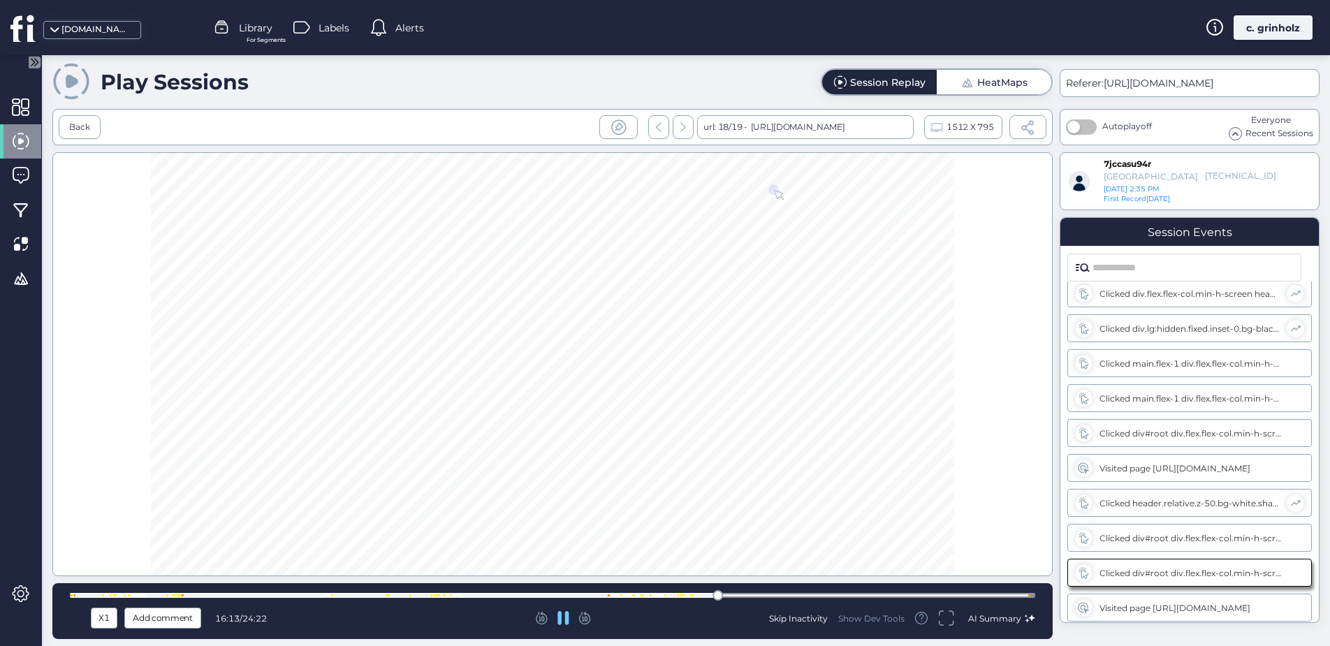
click at [762, 596] on div at bounding box center [553, 595] width 966 height 5
click at [823, 596] on div at bounding box center [553, 595] width 966 height 5
click at [941, 590] on div at bounding box center [553, 595] width 966 height 10
click at [1019, 597] on div at bounding box center [553, 595] width 966 height 5
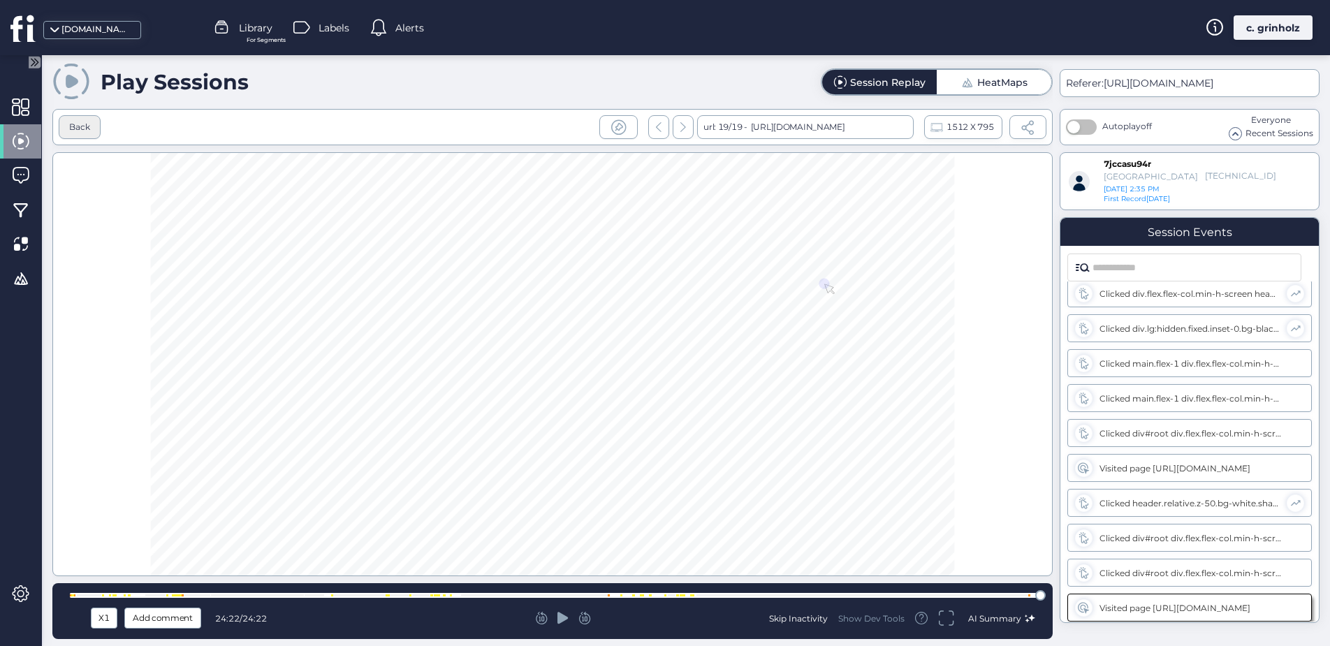
click at [85, 129] on div "Back" at bounding box center [79, 127] width 21 height 13
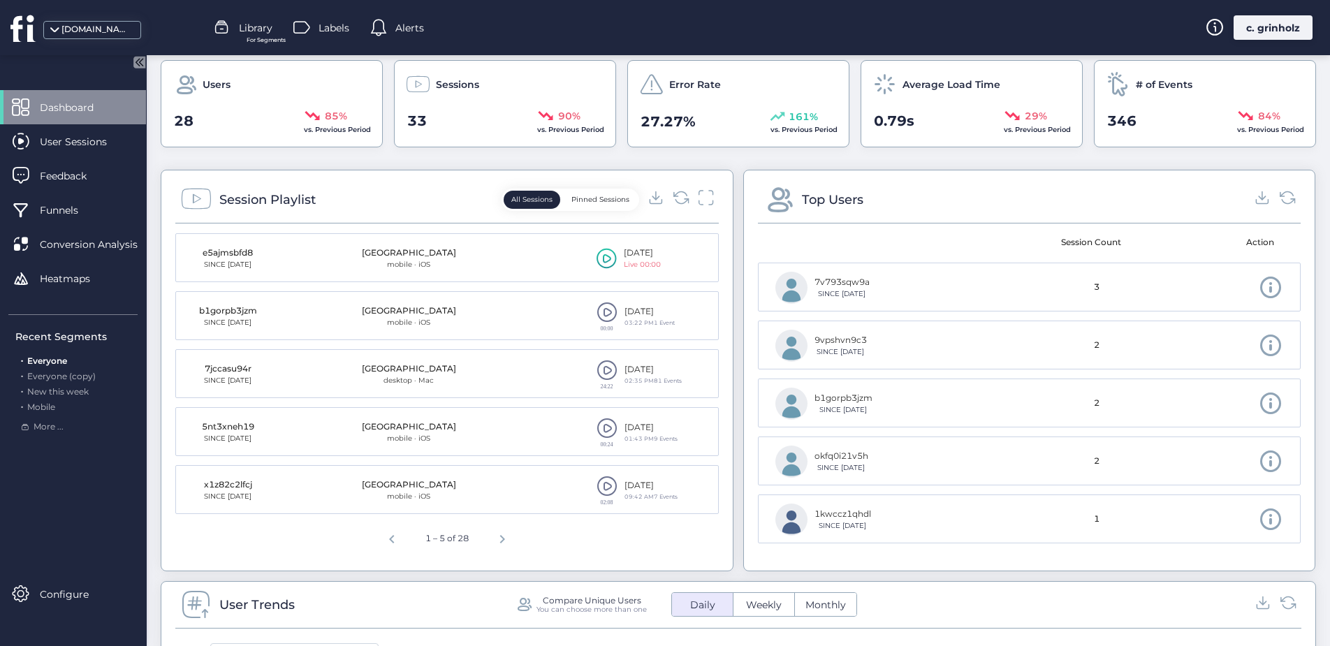
scroll to position [418, 0]
click at [605, 314] on span at bounding box center [607, 311] width 21 height 21
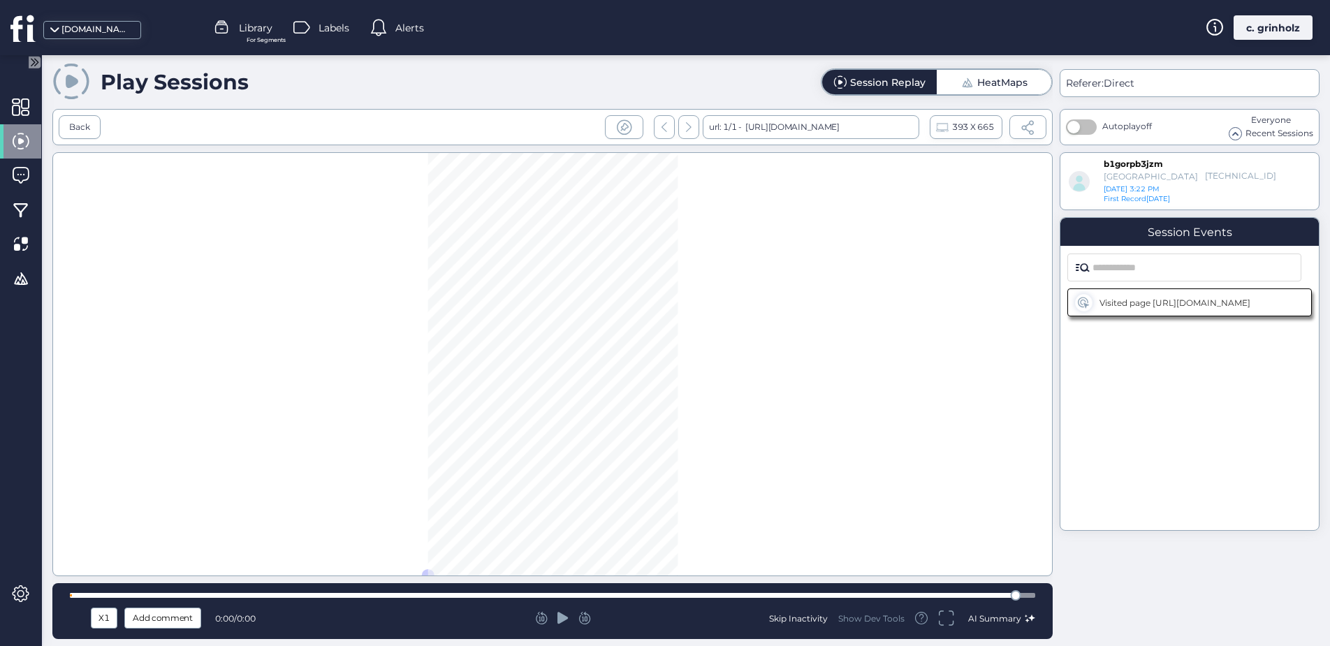
click at [1026, 597] on div at bounding box center [553, 595] width 966 height 5
click at [81, 133] on div "Back" at bounding box center [79, 127] width 21 height 13
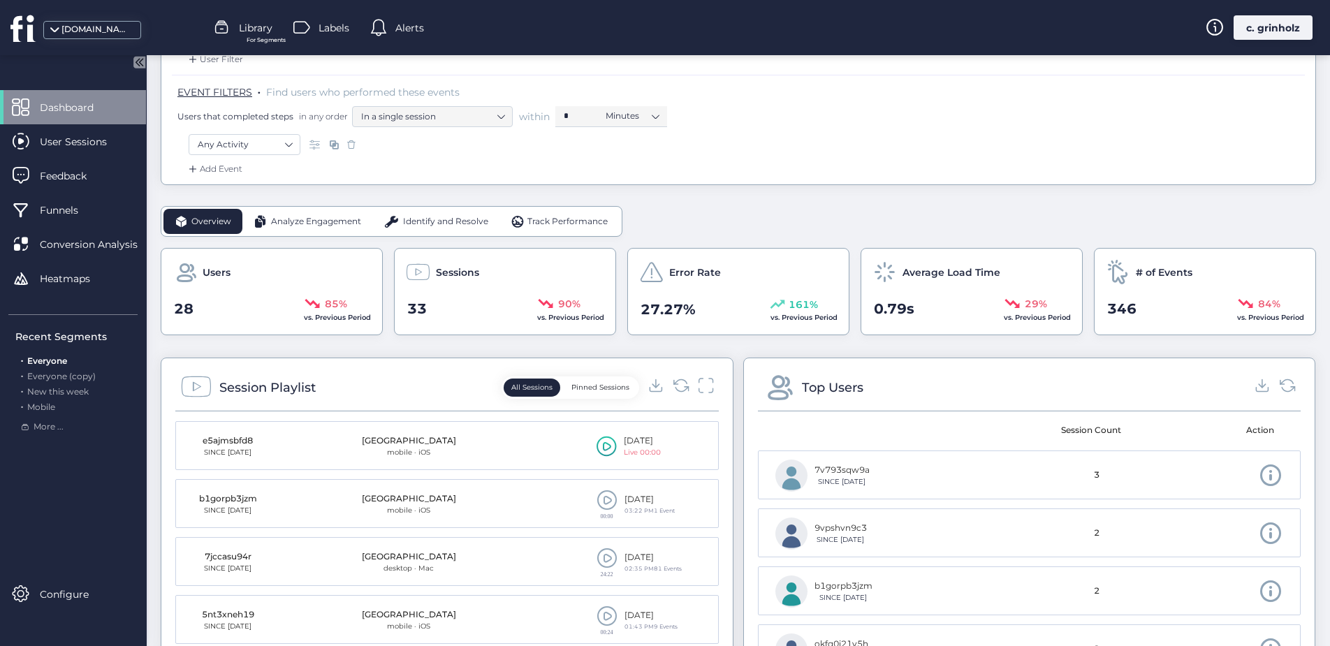
scroll to position [284, 0]
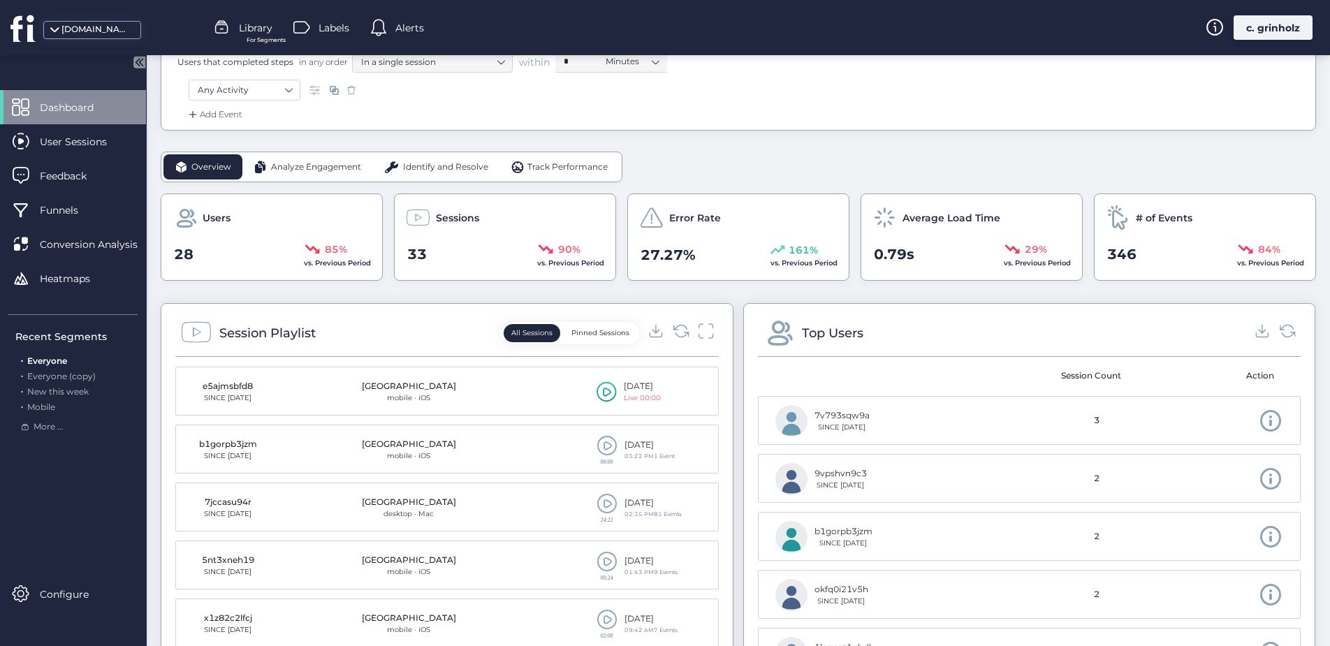
click at [213, 214] on span "Users" at bounding box center [217, 217] width 28 height 15
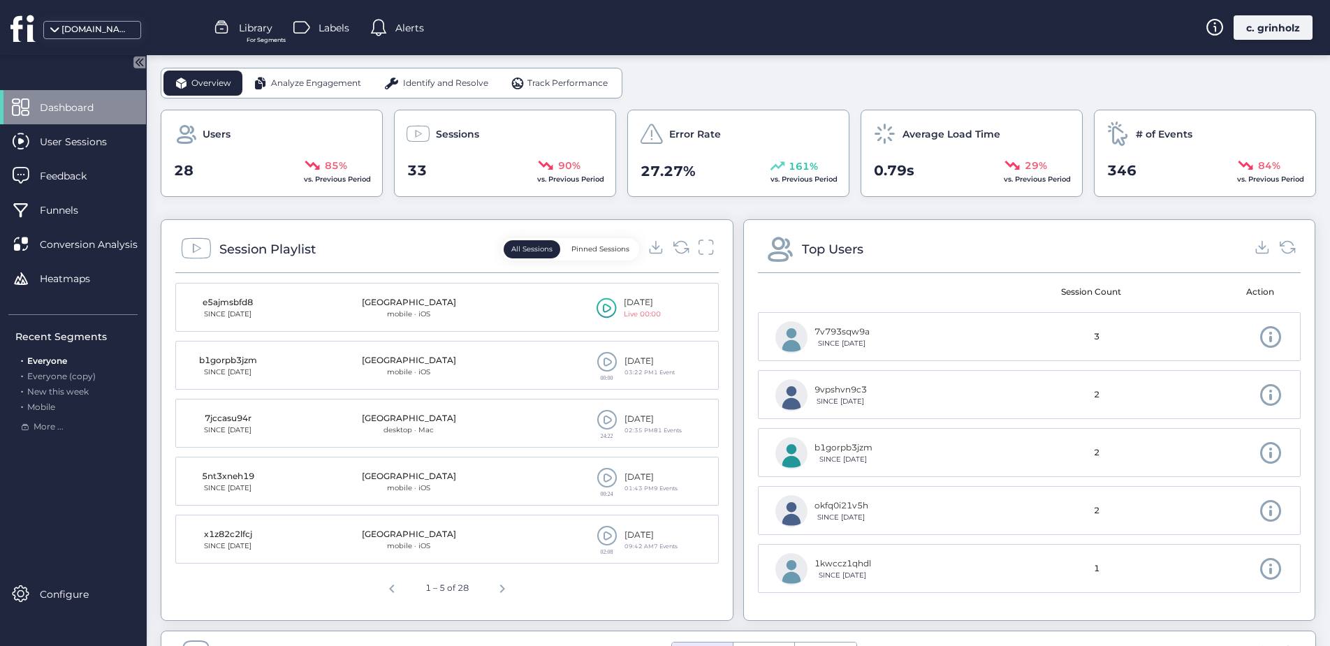
scroll to position [0, 0]
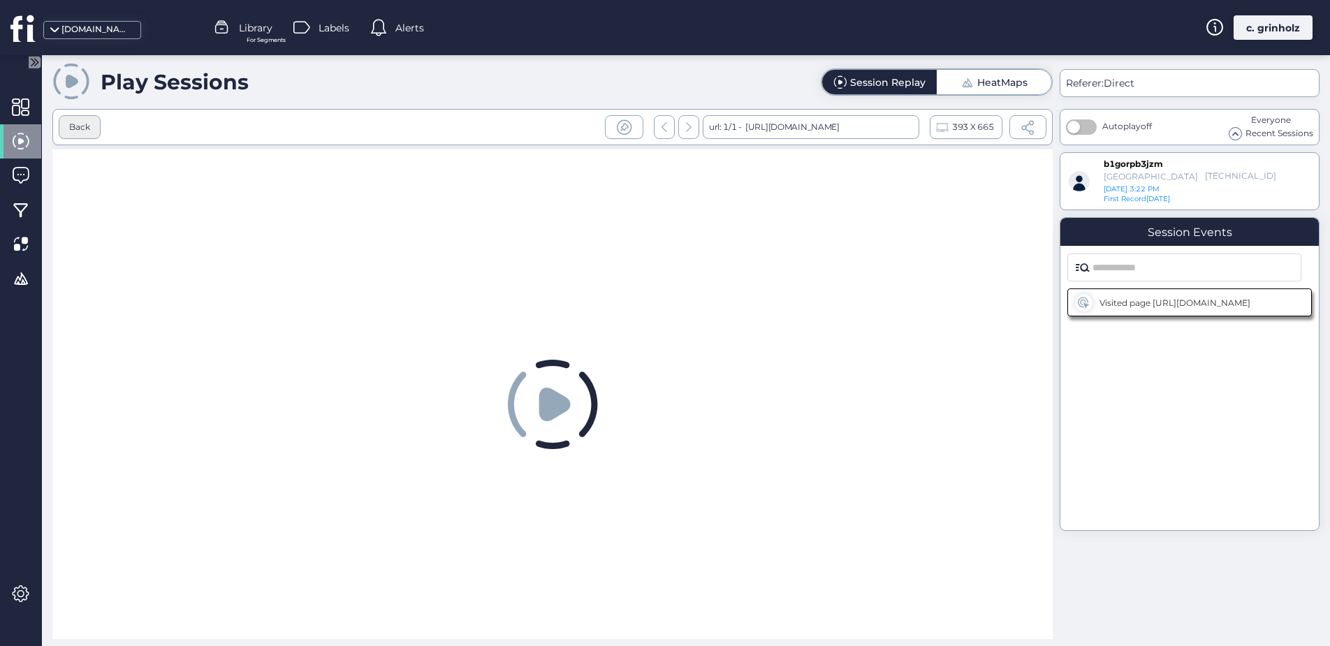
click at [87, 129] on div "Back" at bounding box center [79, 127] width 21 height 13
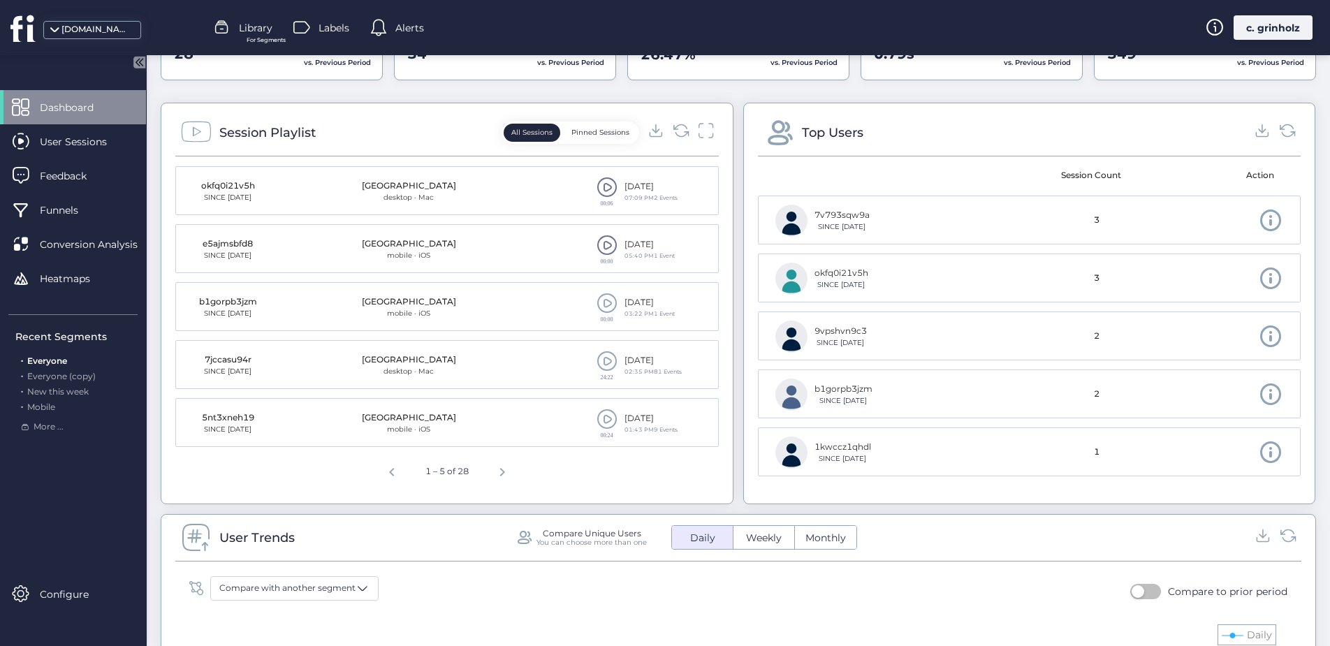
scroll to position [463, 0]
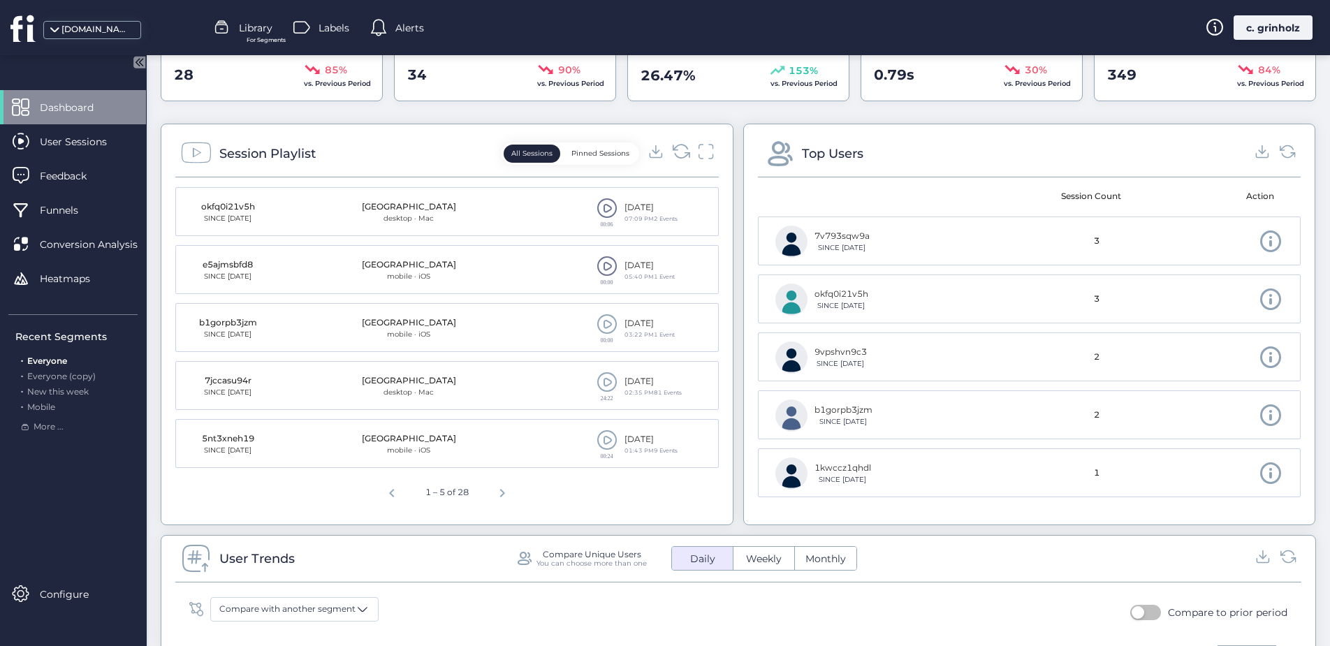
click at [682, 157] on icon at bounding box center [680, 151] width 19 height 19
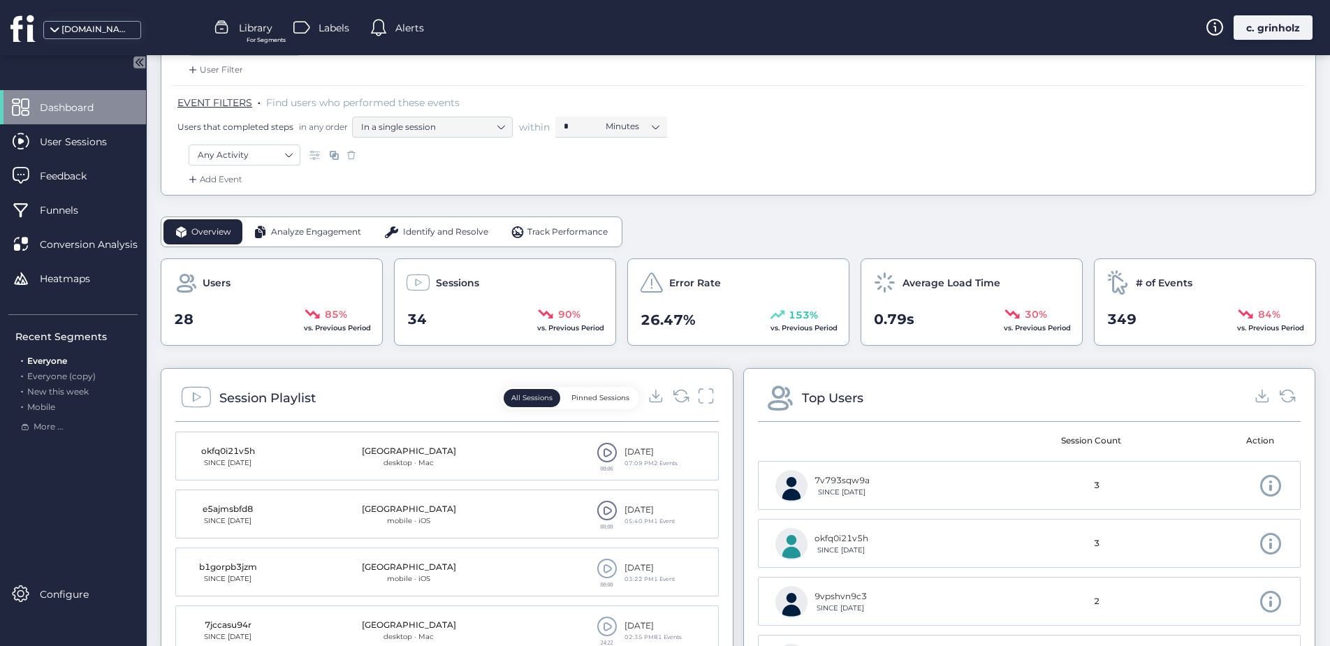
scroll to position [0, 0]
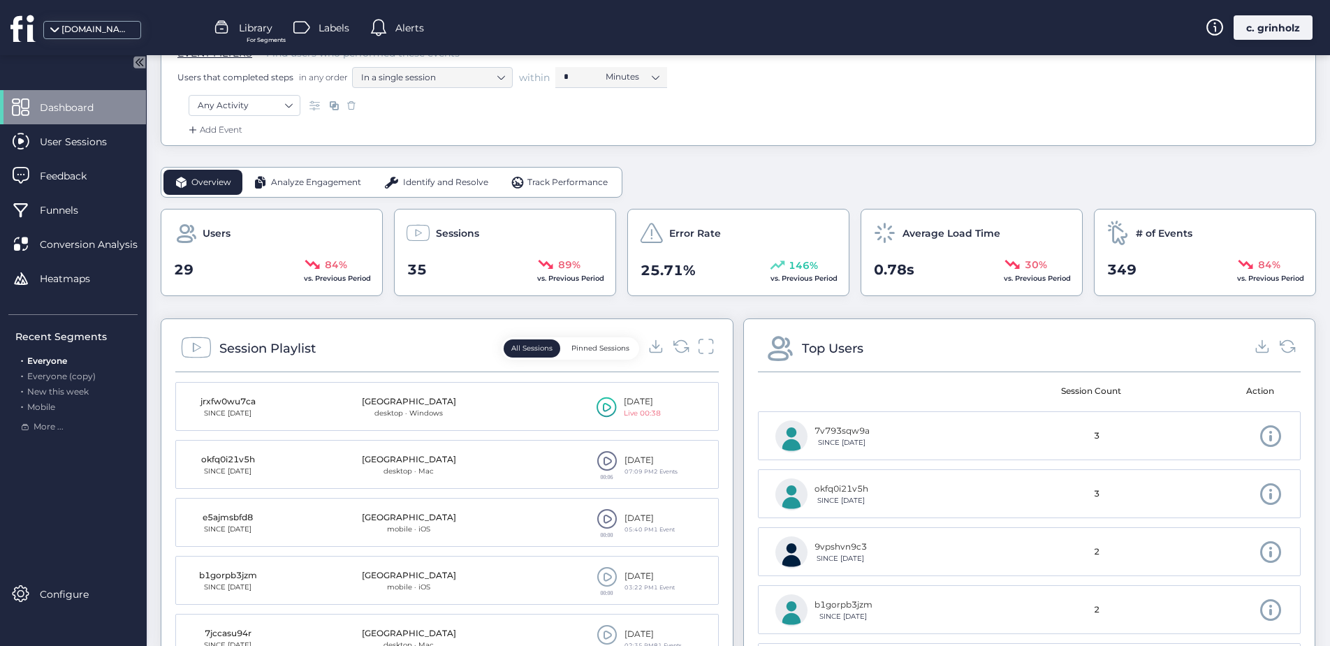
scroll to position [270, 0]
click at [599, 407] on icon at bounding box center [607, 405] width 20 height 21
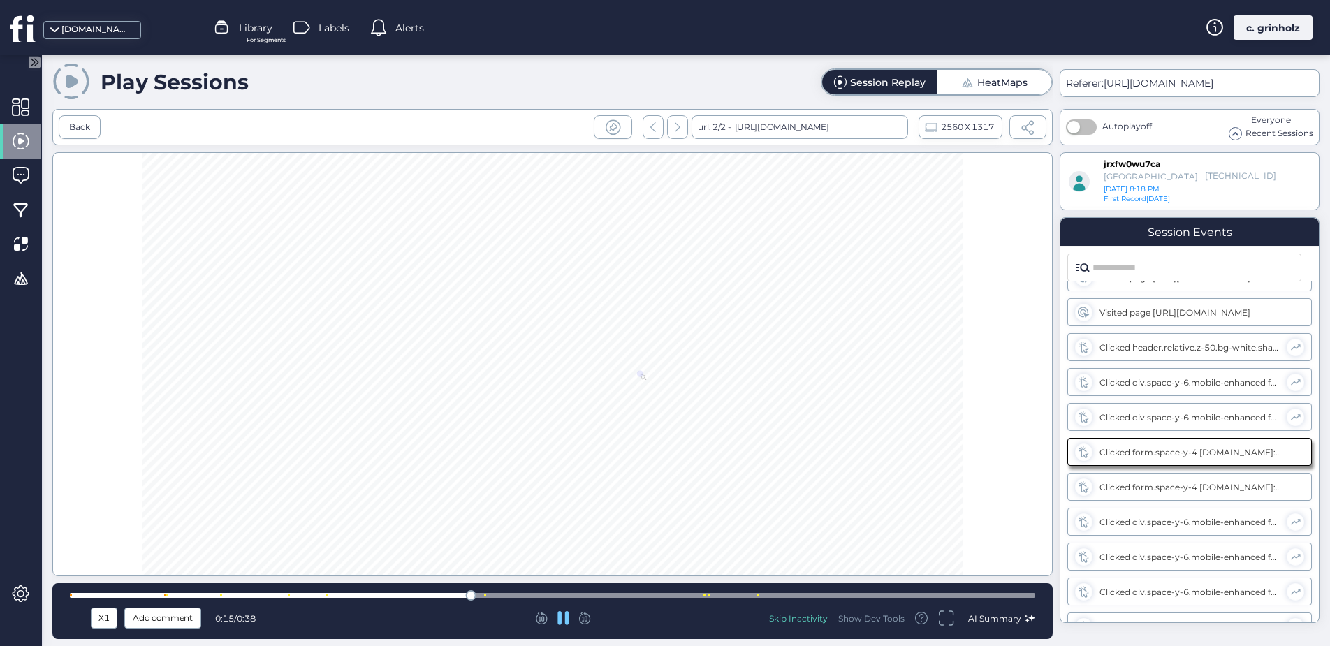
scroll to position [44, 0]
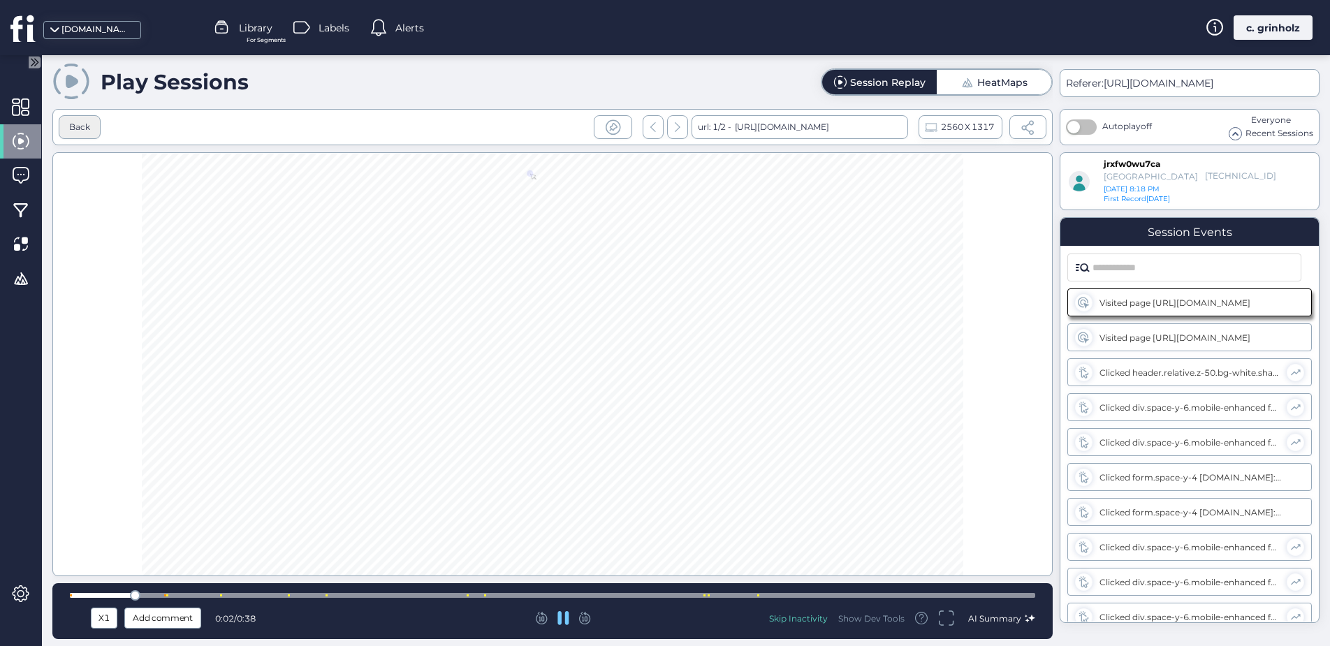
click at [83, 123] on div "Back" at bounding box center [79, 127] width 21 height 13
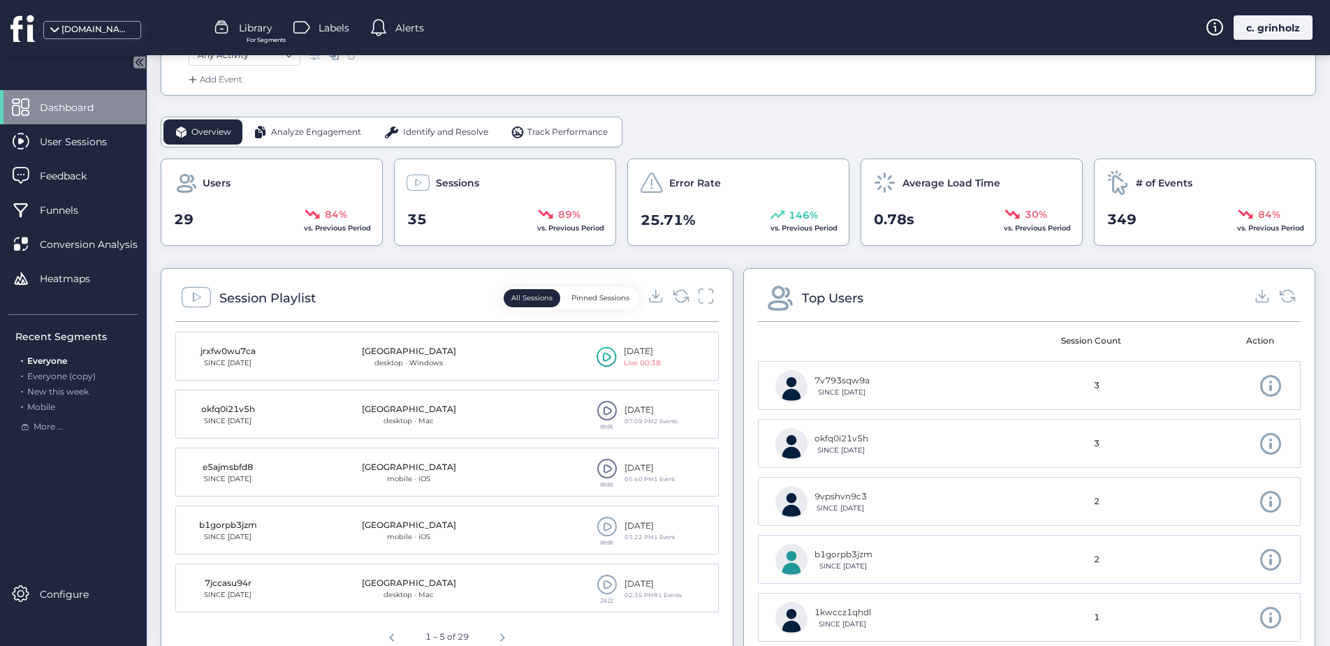
scroll to position [380, 0]
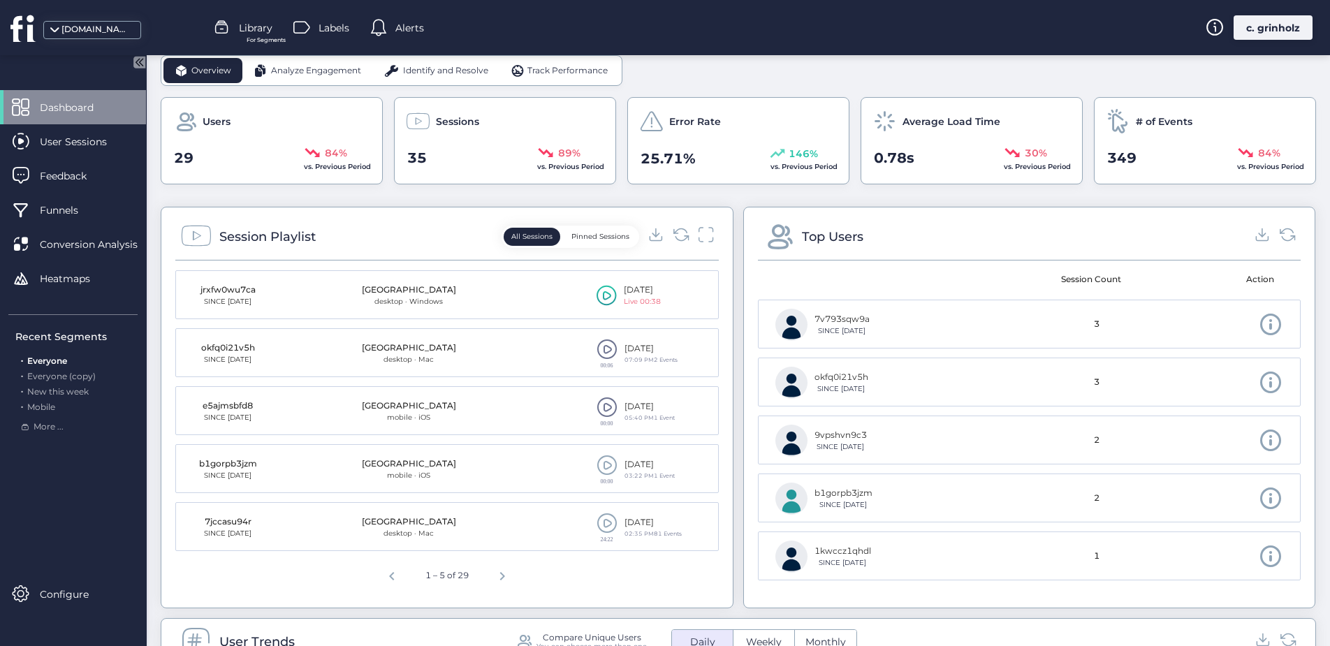
click at [597, 296] on icon at bounding box center [607, 295] width 20 height 21
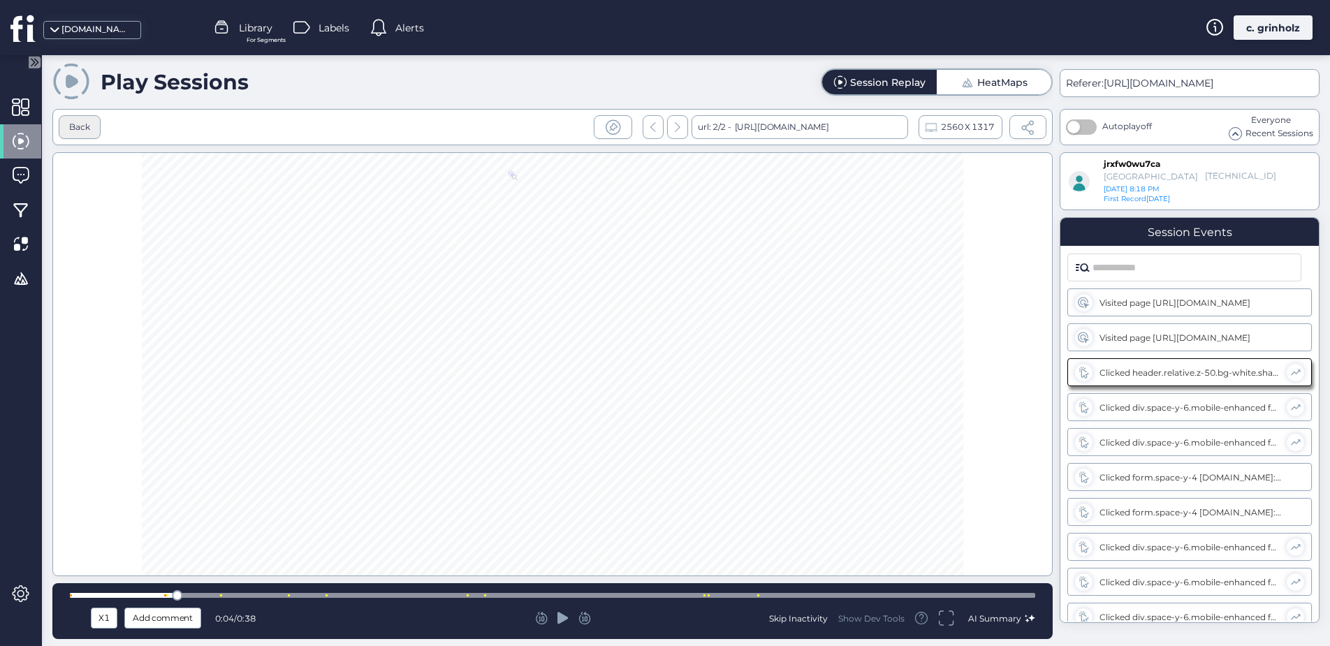
click at [79, 122] on div "Back" at bounding box center [79, 127] width 21 height 13
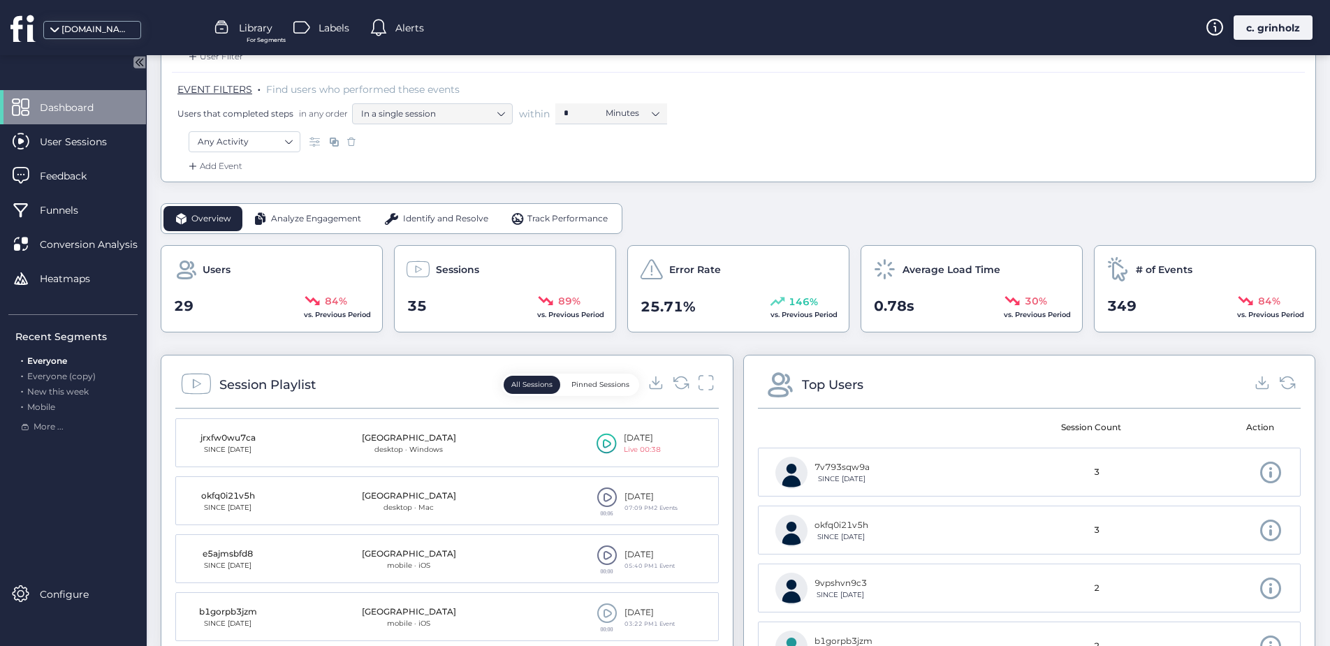
scroll to position [249, 0]
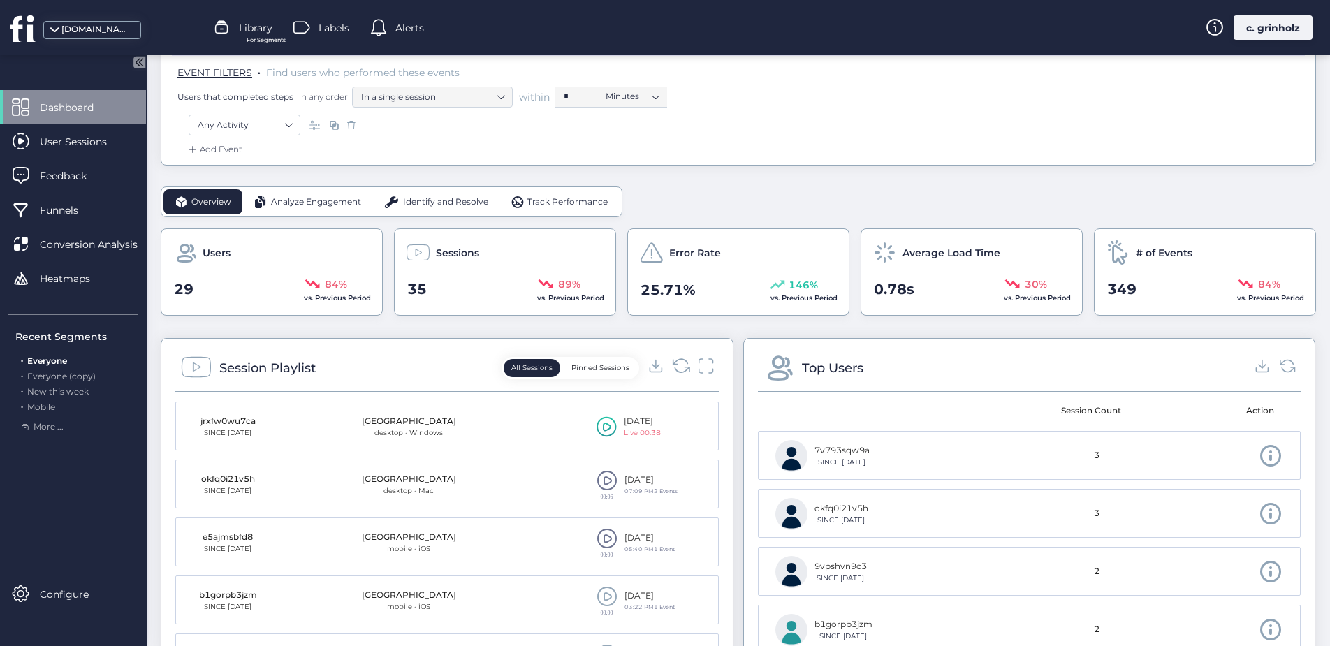
click at [681, 370] on icon at bounding box center [681, 365] width 16 height 13
click at [673, 361] on icon at bounding box center [675, 362] width 4 height 4
click at [674, 367] on icon at bounding box center [680, 365] width 19 height 19
click at [19, 30] on icon at bounding box center [23, 28] width 26 height 28
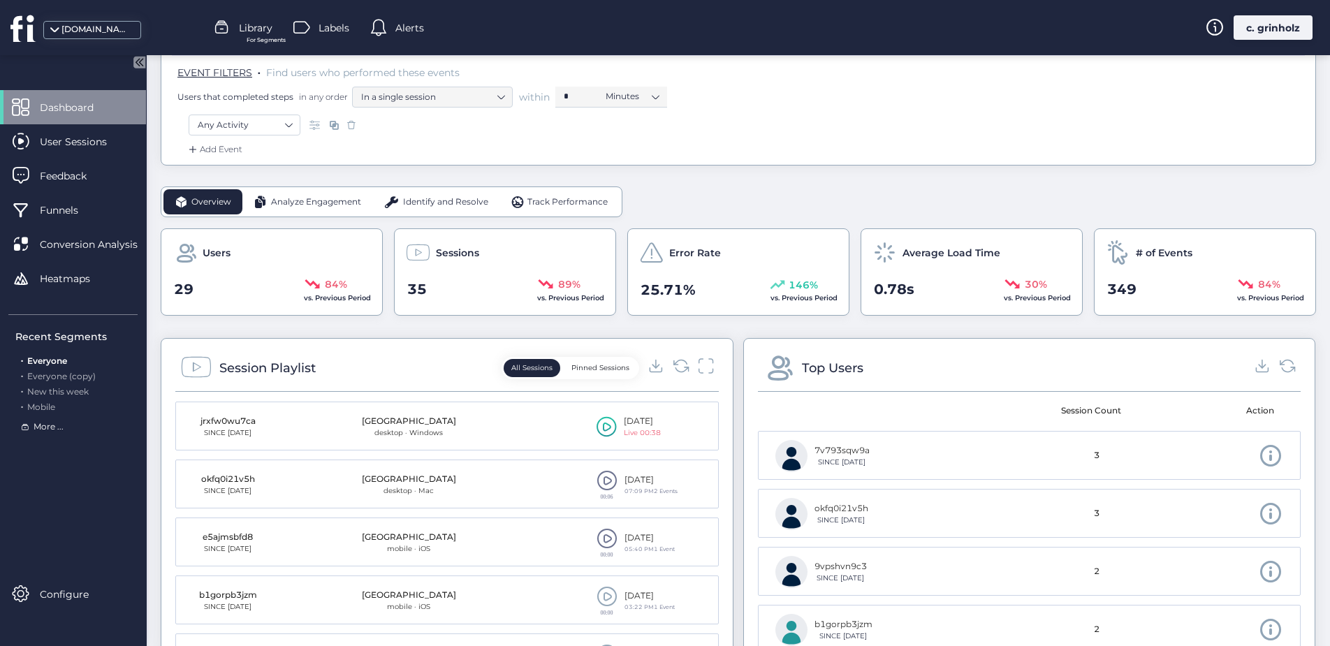
click at [47, 426] on span "More ..." at bounding box center [49, 427] width 30 height 13
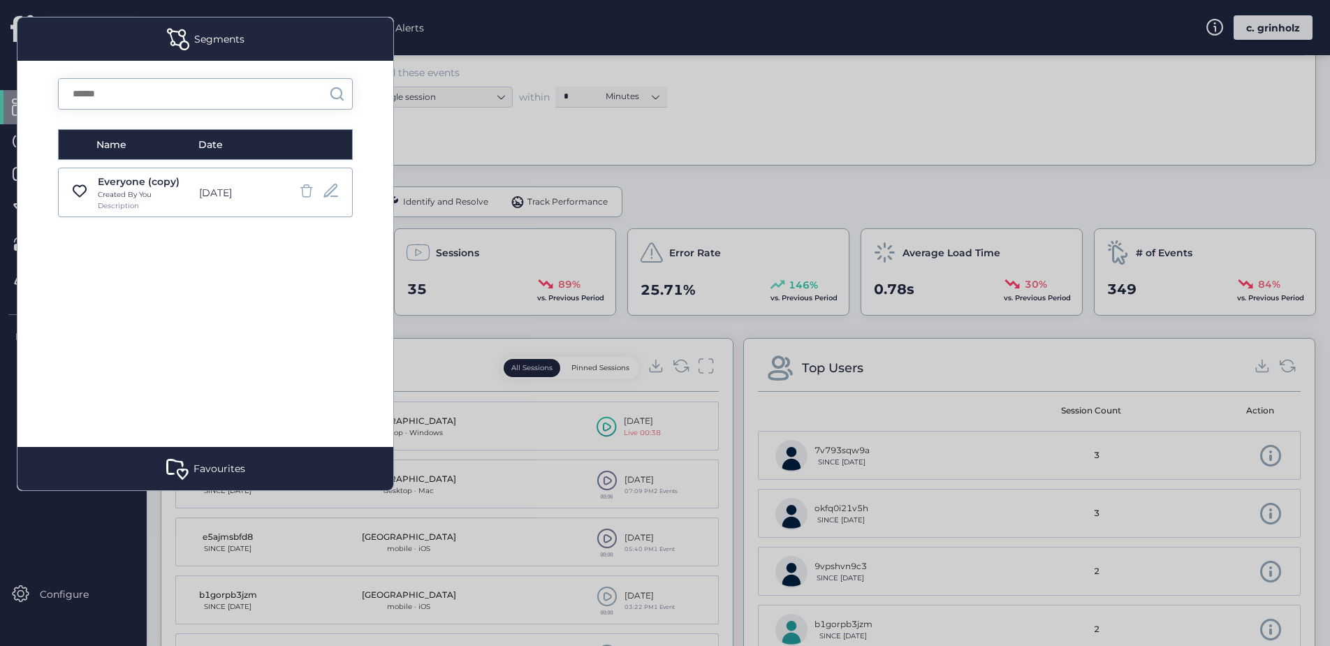
click at [497, 444] on div at bounding box center [665, 323] width 1330 height 646
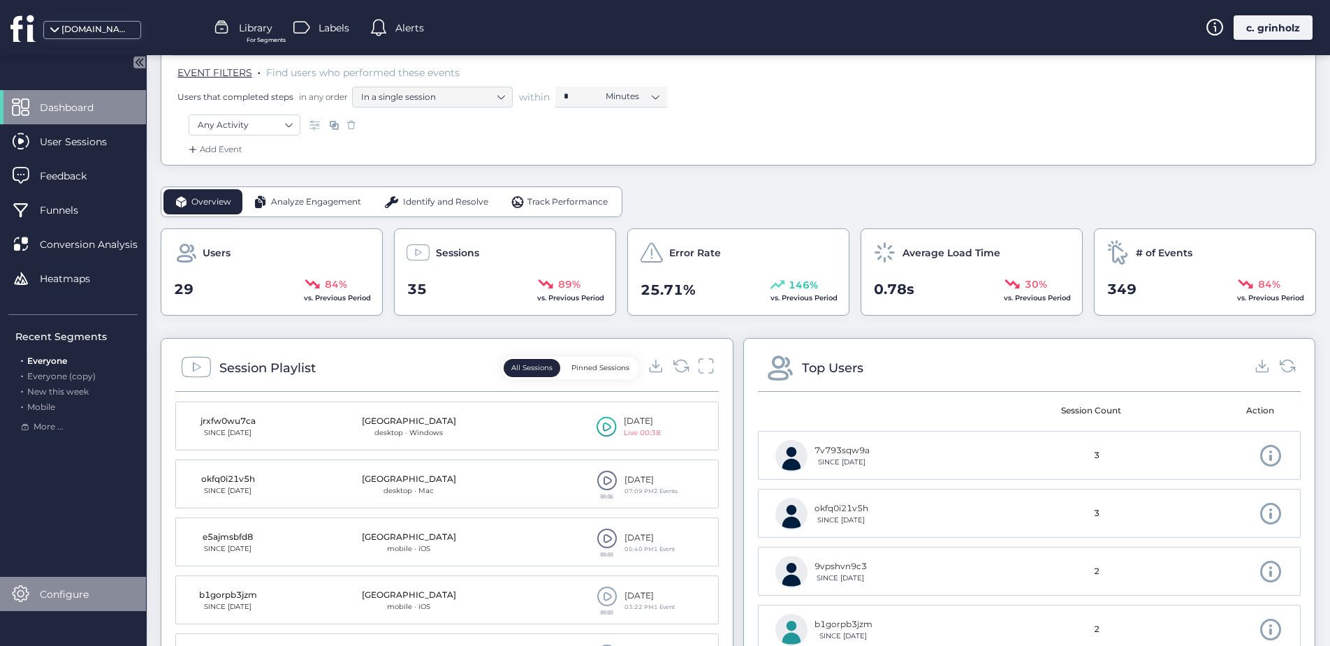
click at [65, 596] on span "Configure" at bounding box center [75, 594] width 70 height 15
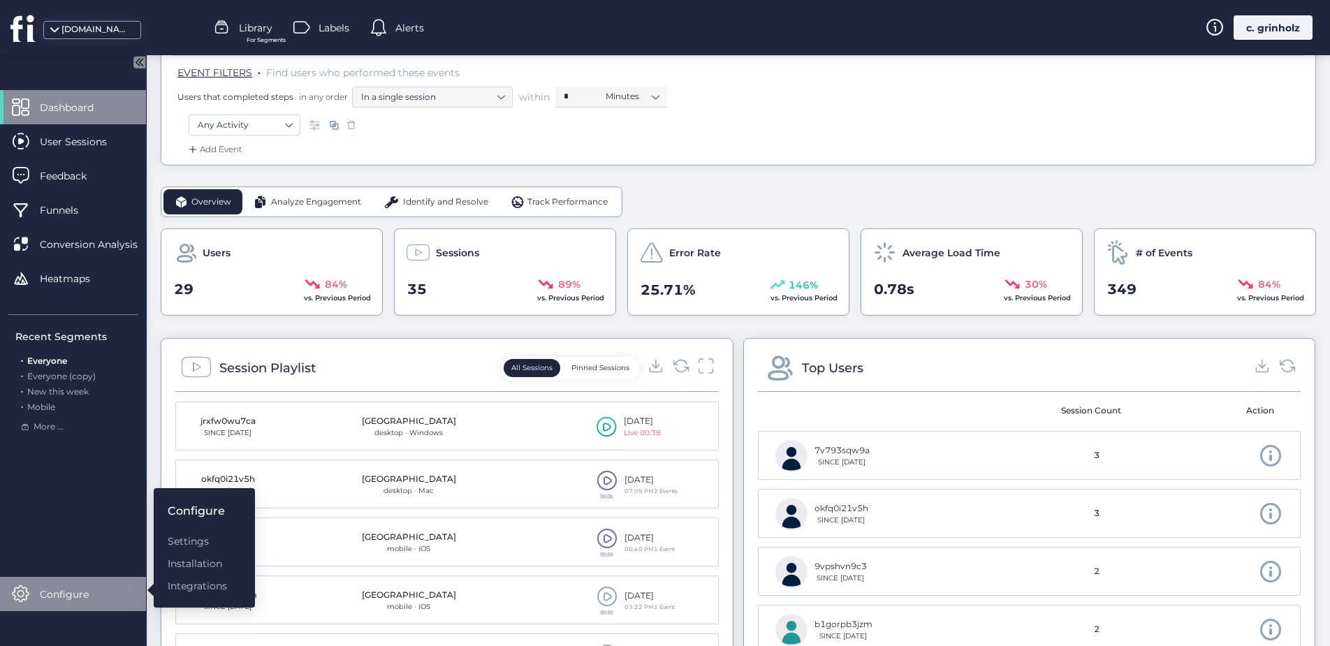
click at [65, 596] on span "Configure" at bounding box center [75, 594] width 70 height 15
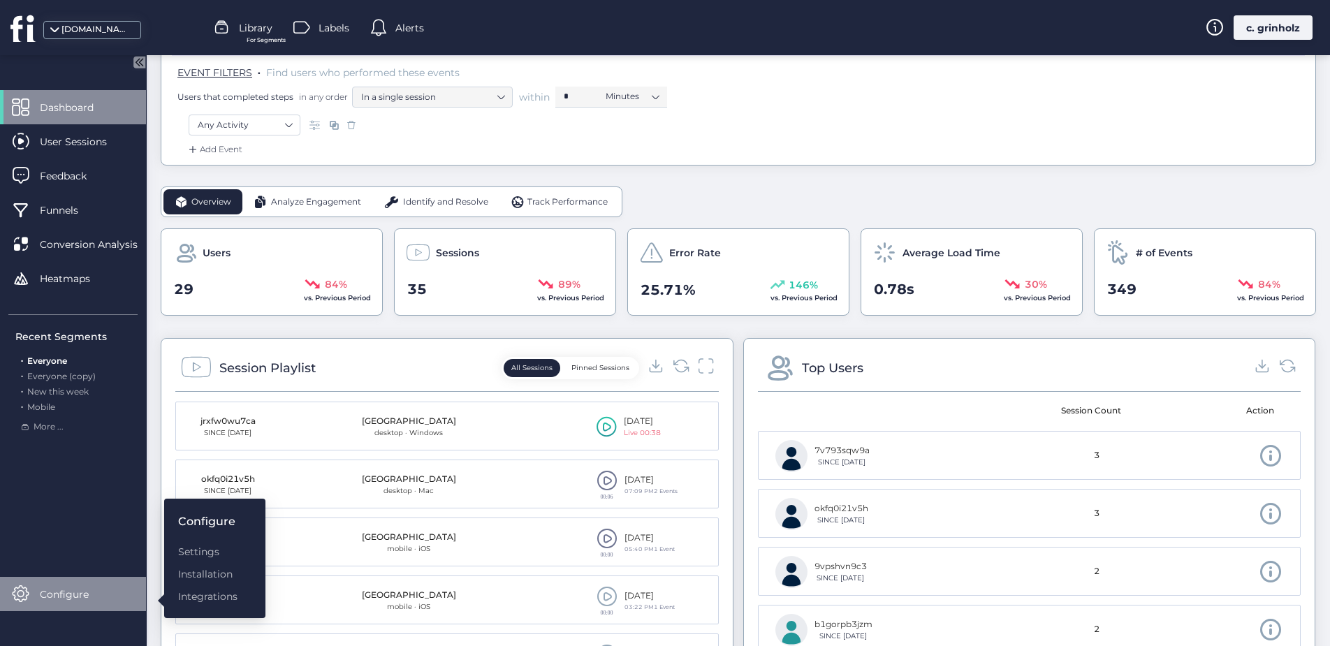
click at [64, 597] on span "Configure" at bounding box center [75, 594] width 70 height 15
click at [77, 523] on div "Dashboard User Sessions Feedback Funnels Conversion Analysis Heatmaps Recent Se…" at bounding box center [73, 350] width 146 height 521
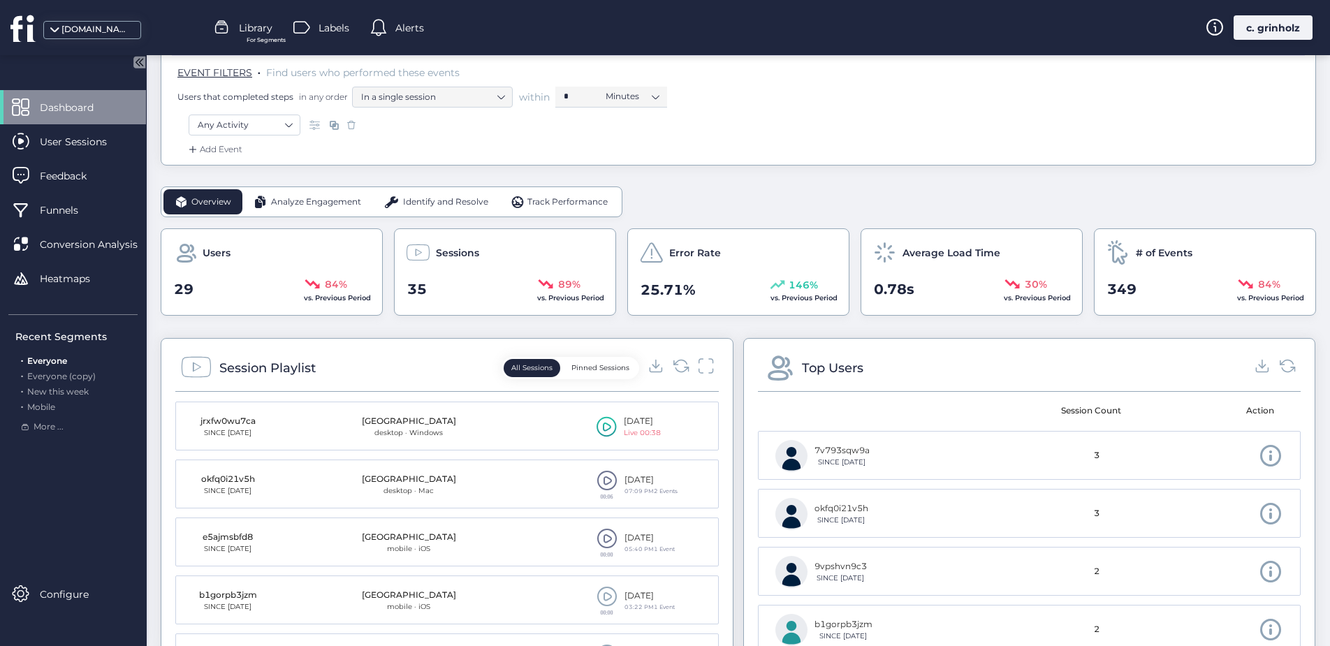
click at [135, 61] on g at bounding box center [139, 62] width 12 height 12
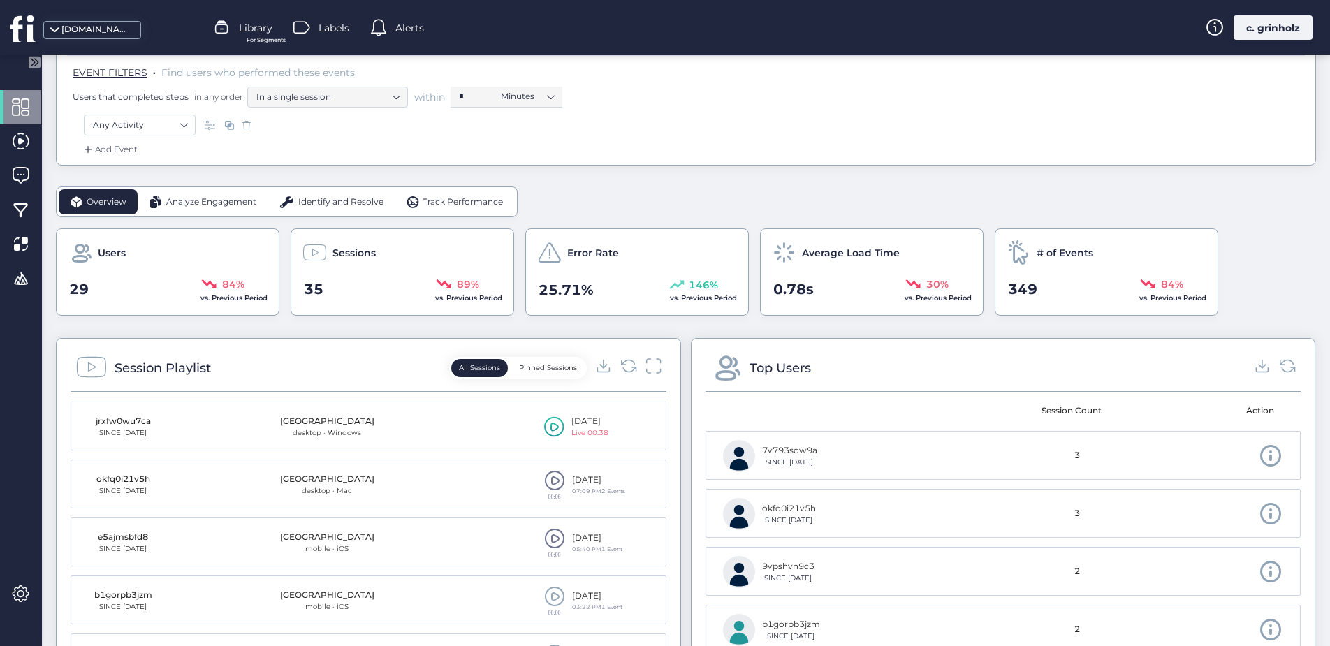
click at [36, 63] on icon at bounding box center [35, 62] width 3 height 7
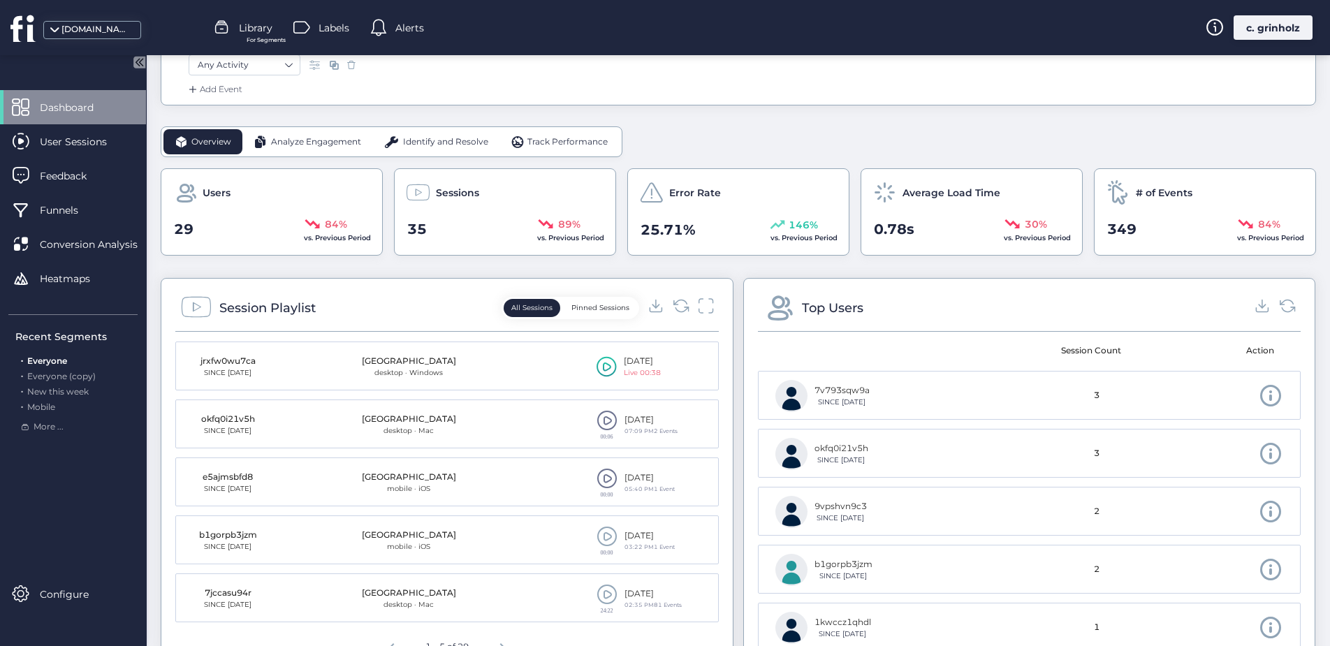
scroll to position [0, 0]
